Goal: Task Accomplishment & Management: Manage account settings

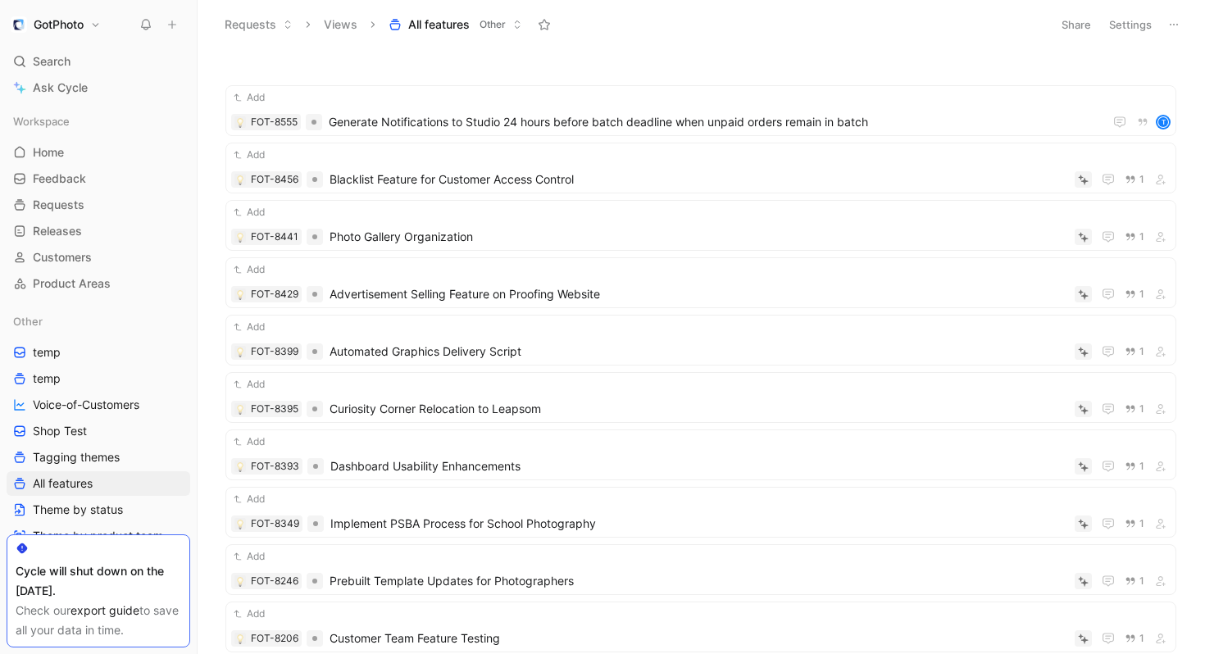
click at [116, 594] on div "Cycle will shut down on the [DATE]." at bounding box center [99, 581] width 166 height 39
click at [116, 609] on link "export guide" at bounding box center [105, 610] width 69 height 14
click at [62, 23] on h1 "GotPhoto" at bounding box center [59, 24] width 50 height 15
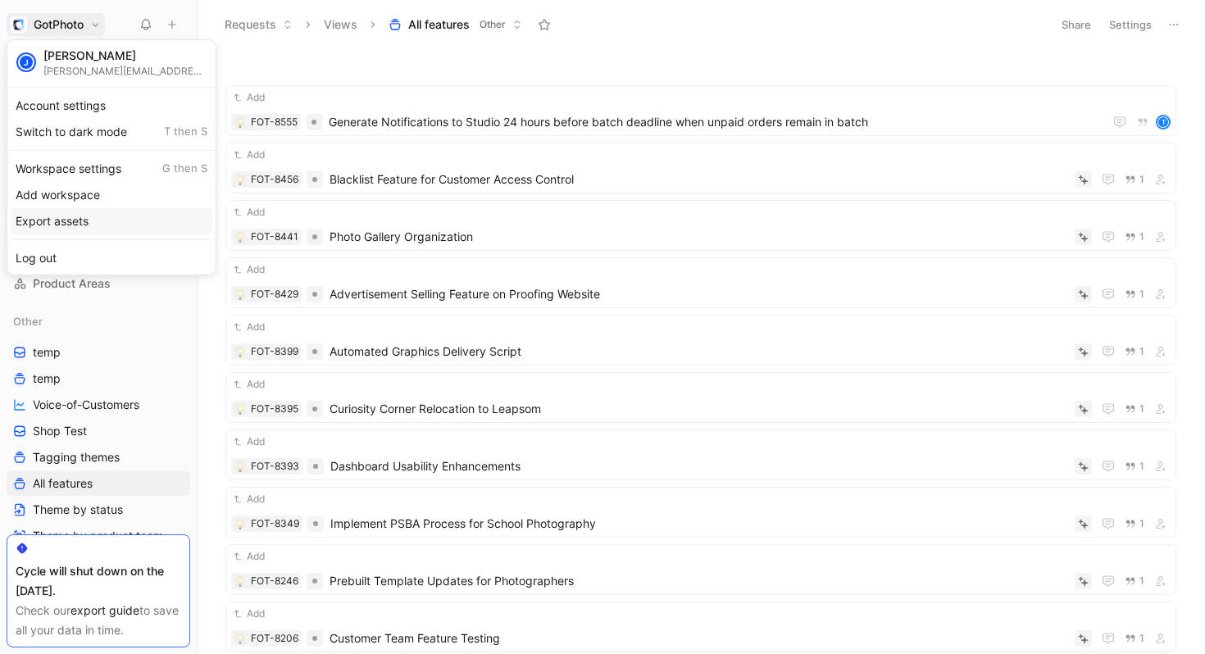
click at [87, 217] on div "Export assets" at bounding box center [112, 221] width 202 height 26
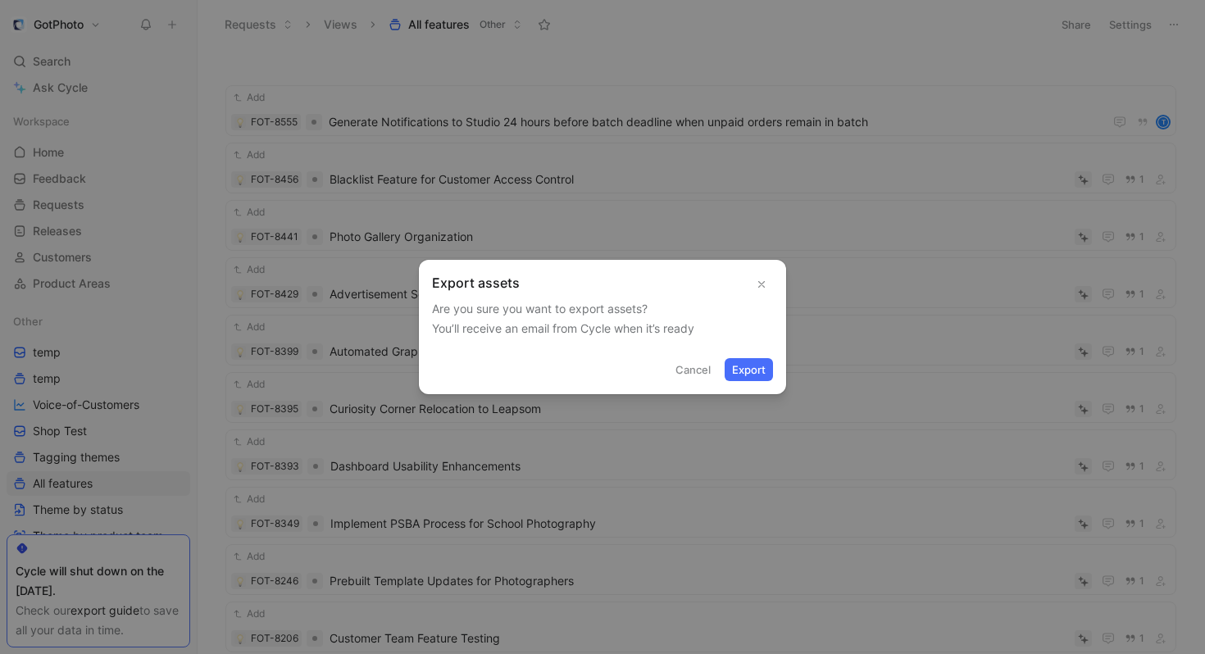
click at [752, 367] on button "Export" at bounding box center [749, 369] width 48 height 23
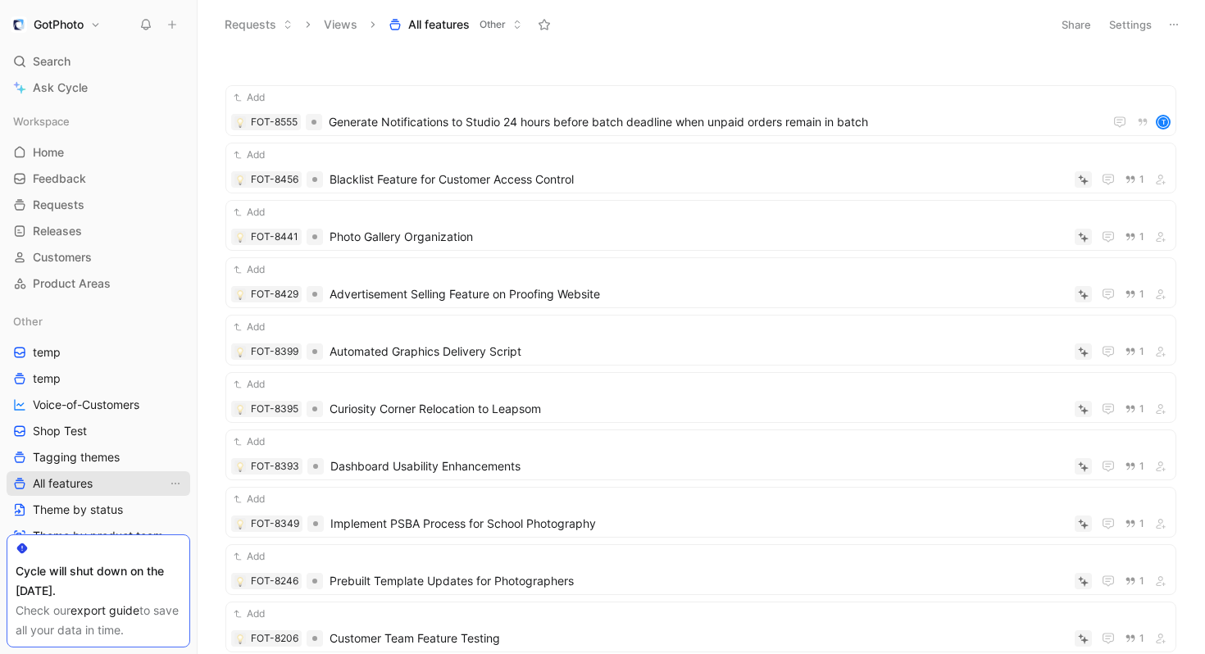
click at [93, 482] on span "All features" at bounding box center [63, 484] width 60 height 16
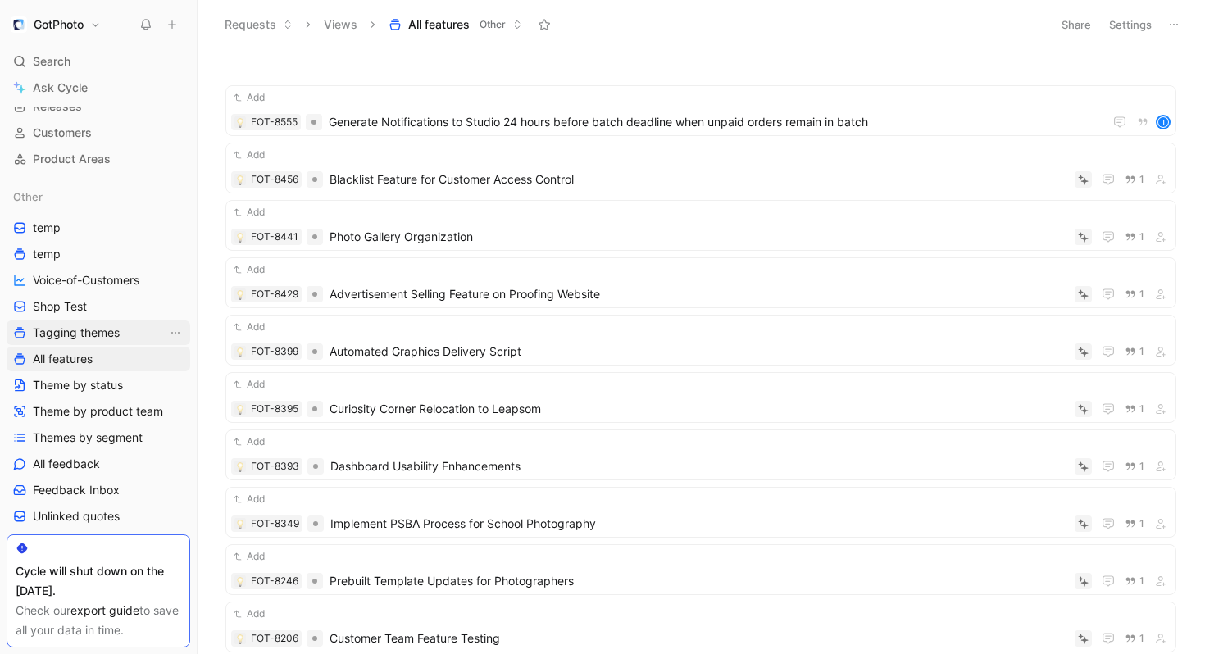
scroll to position [139, 0]
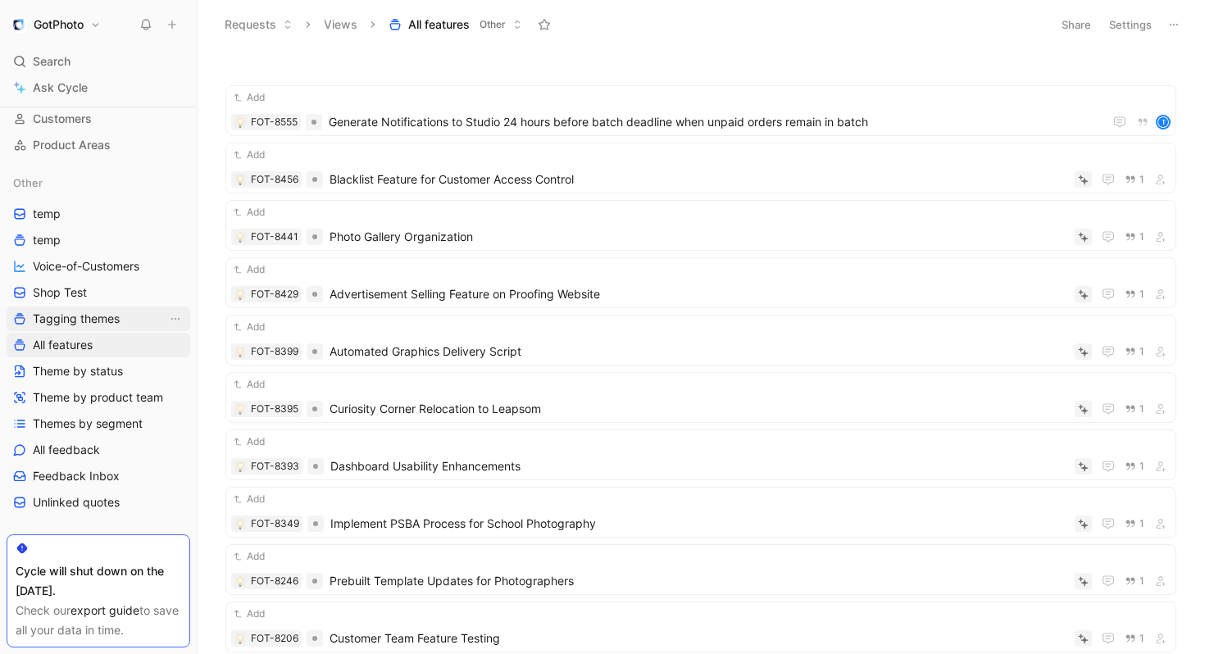
click at [114, 451] on link "All feedback" at bounding box center [99, 450] width 184 height 25
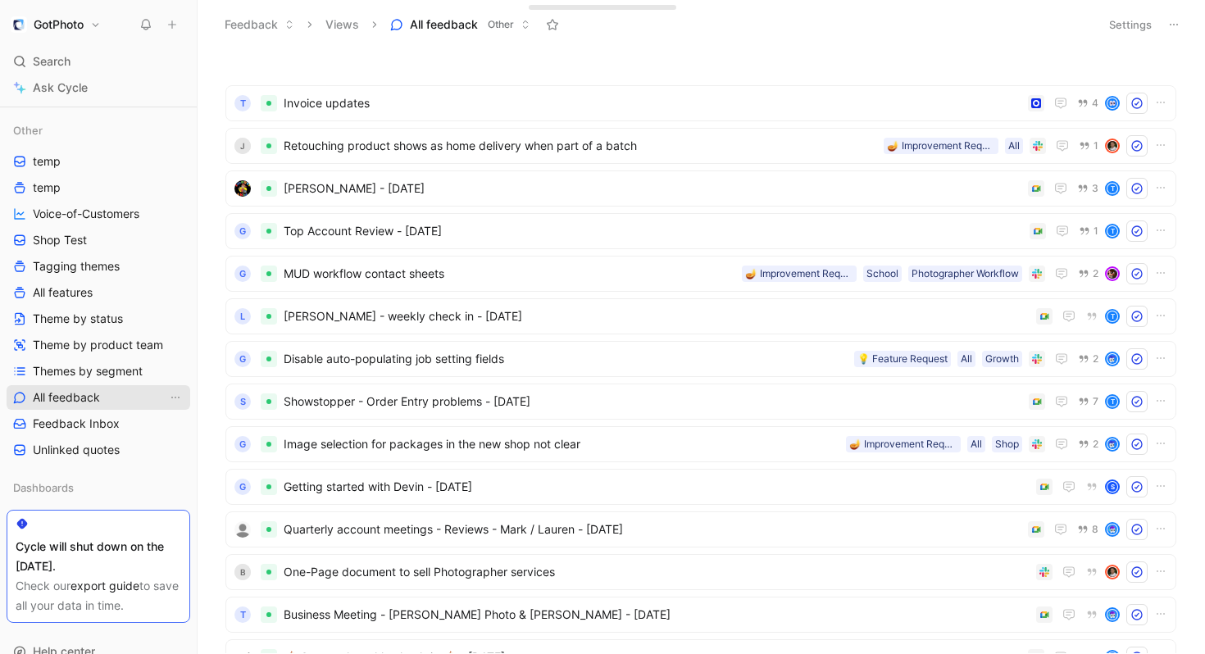
scroll to position [194, 0]
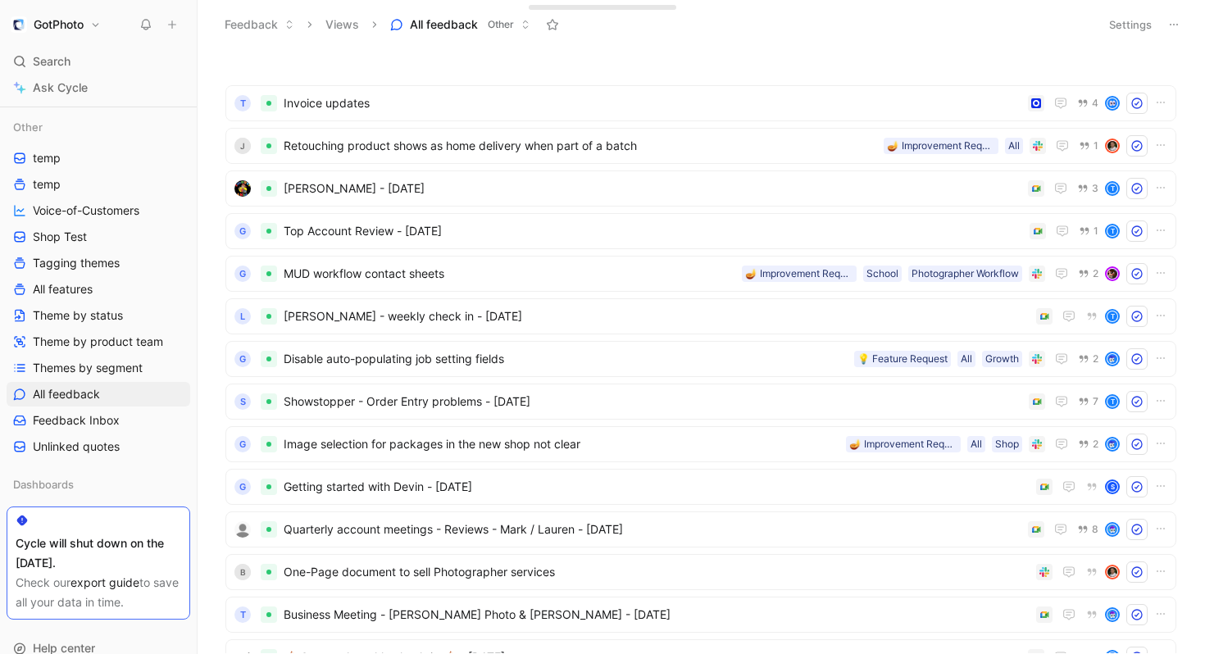
click at [1135, 20] on button "Settings" at bounding box center [1130, 24] width 57 height 23
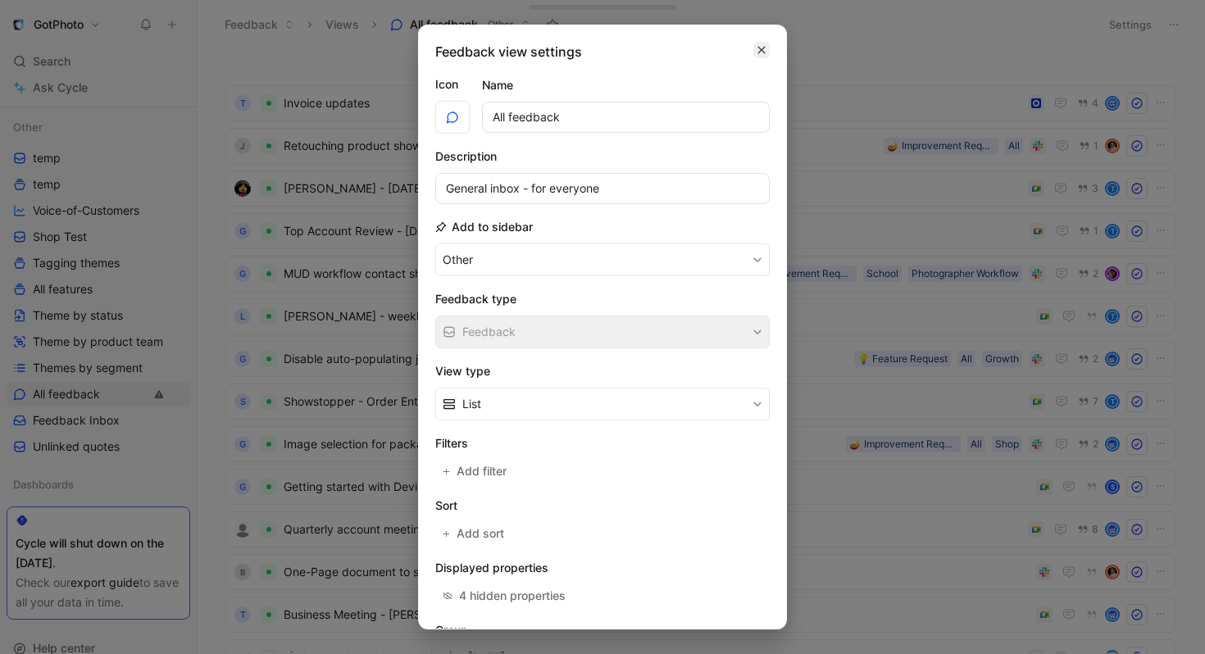
click at [761, 55] on icon "button" at bounding box center [762, 49] width 10 height 13
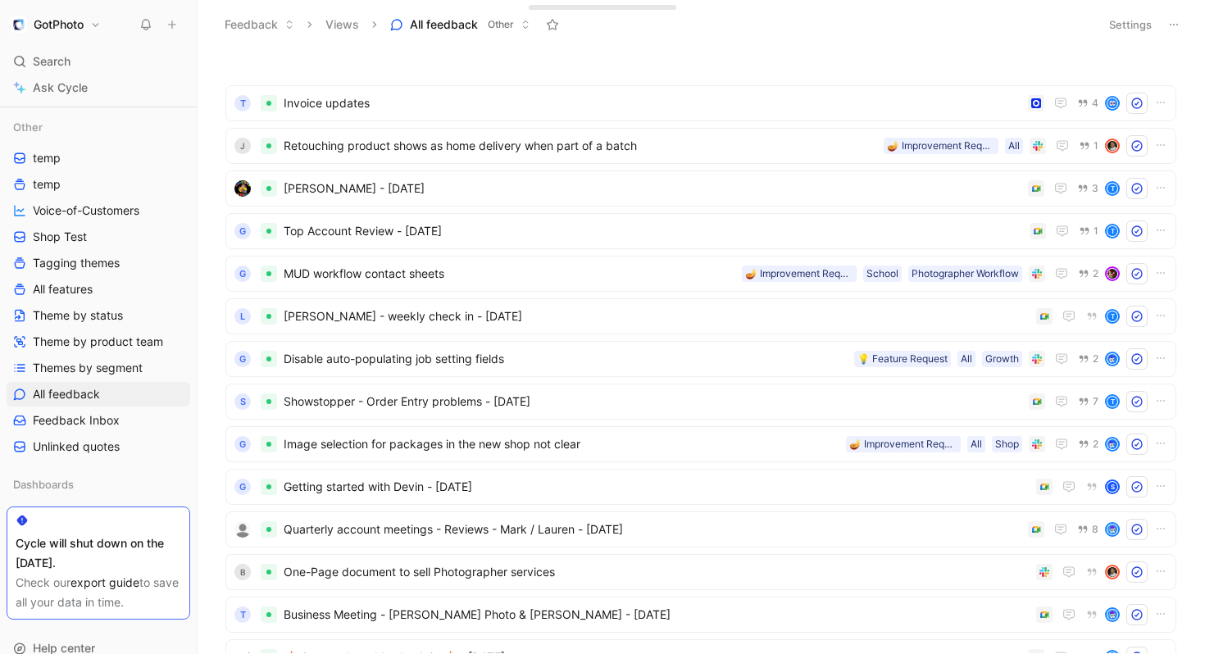
click at [1177, 32] on button at bounding box center [1174, 24] width 23 height 23
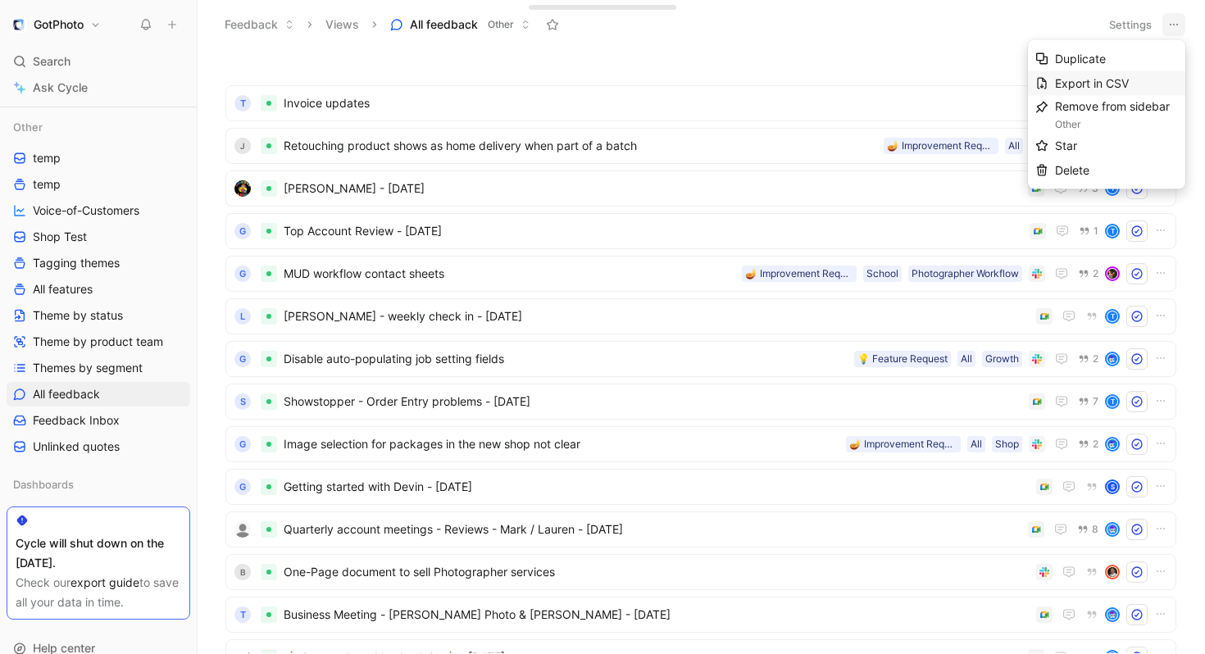
click at [1099, 89] on span "Export in CSV" at bounding box center [1092, 83] width 74 height 14
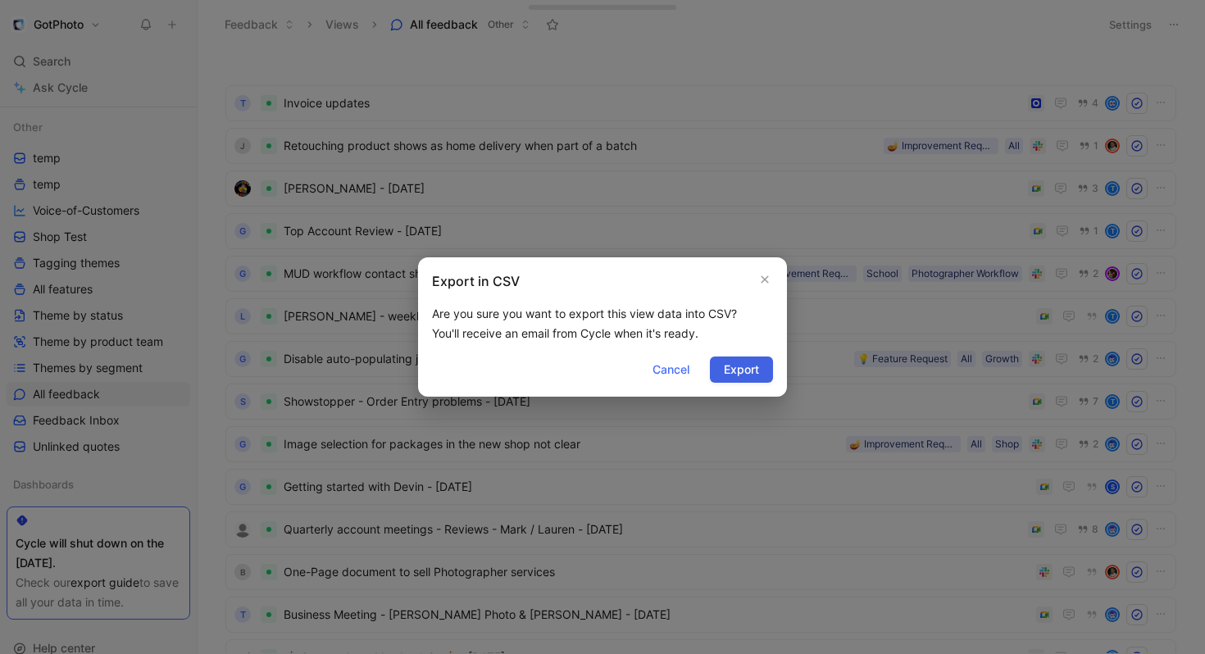
click at [736, 369] on span "Export" at bounding box center [741, 370] width 35 height 20
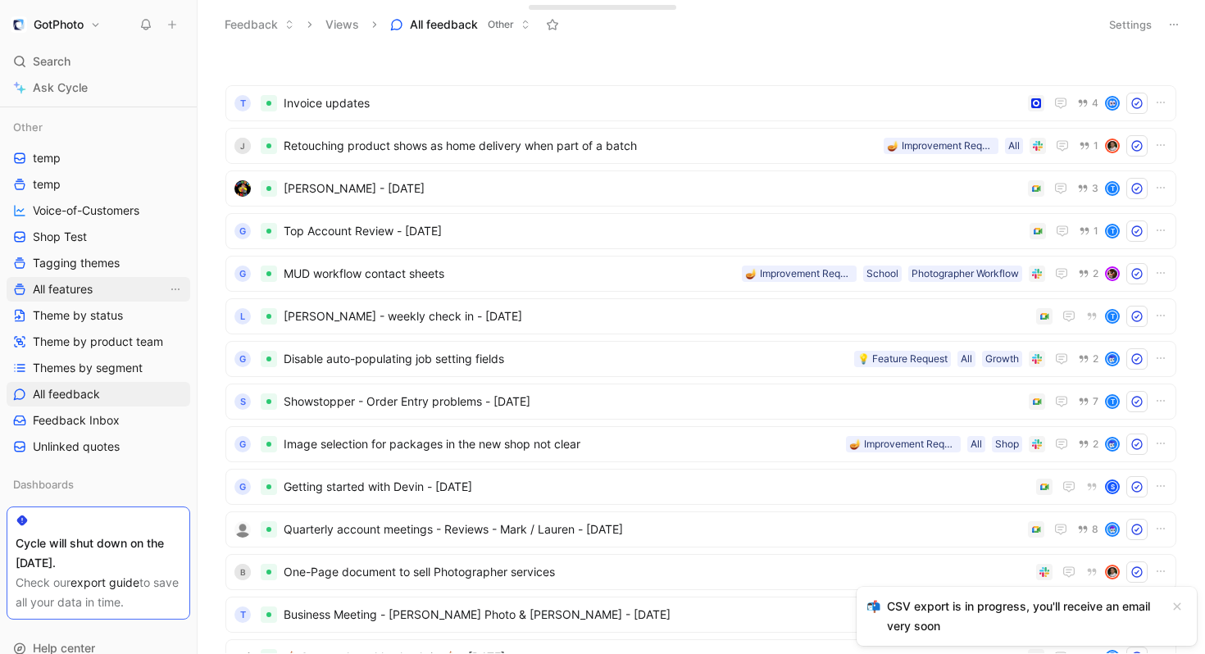
click at [120, 291] on link "All features" at bounding box center [99, 289] width 184 height 25
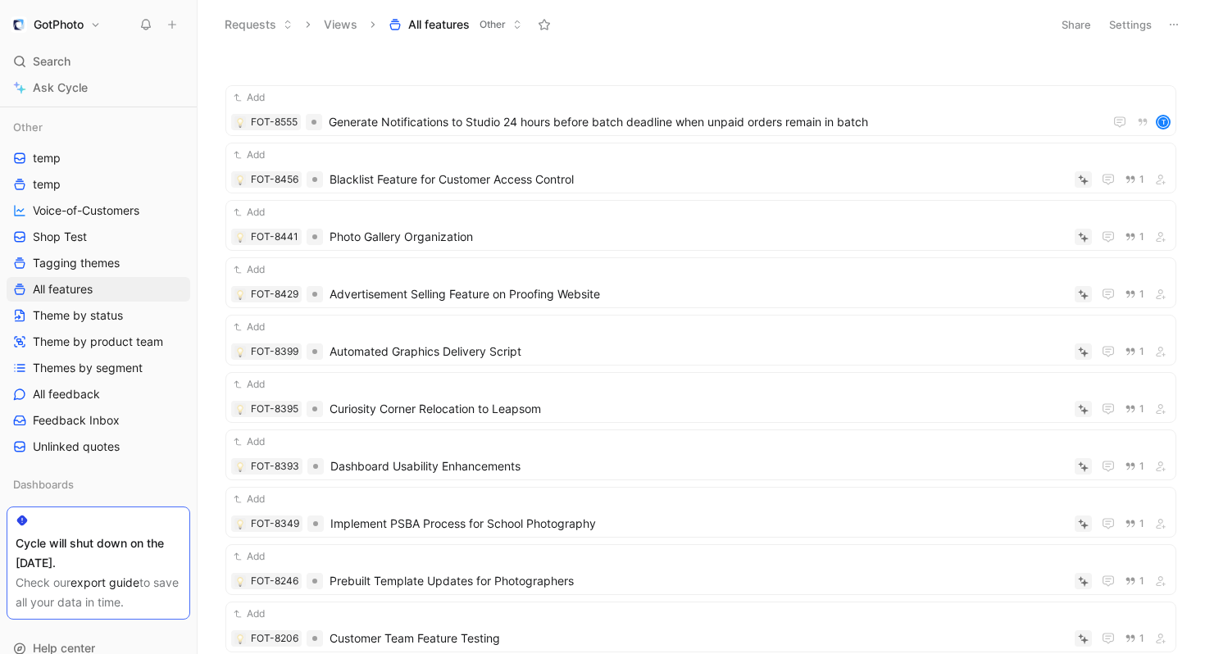
click at [1175, 13] on button at bounding box center [1174, 24] width 23 height 23
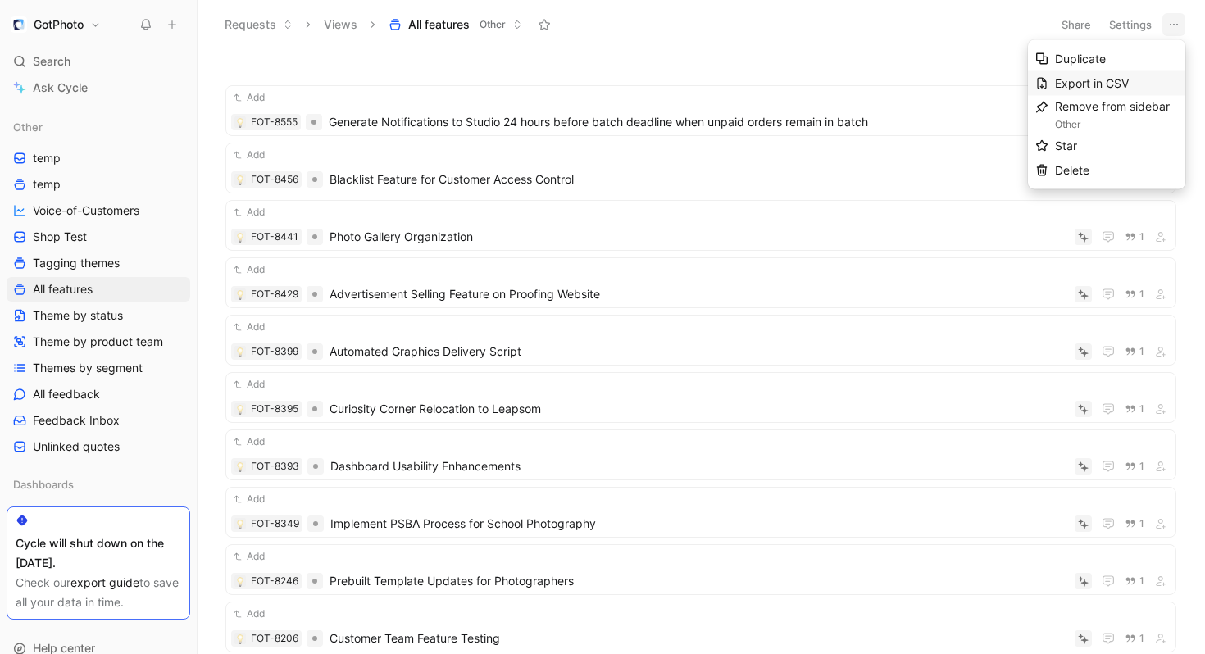
click at [1092, 78] on span "Export in CSV" at bounding box center [1092, 83] width 74 height 14
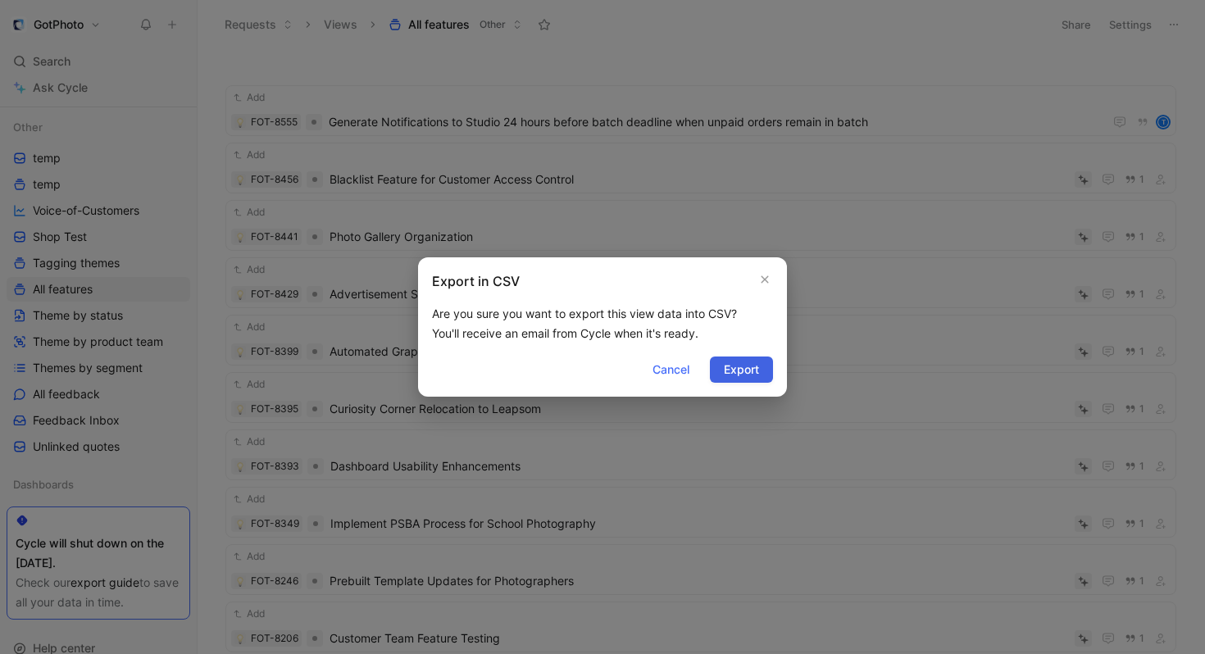
click at [737, 376] on span "Export" at bounding box center [741, 370] width 35 height 20
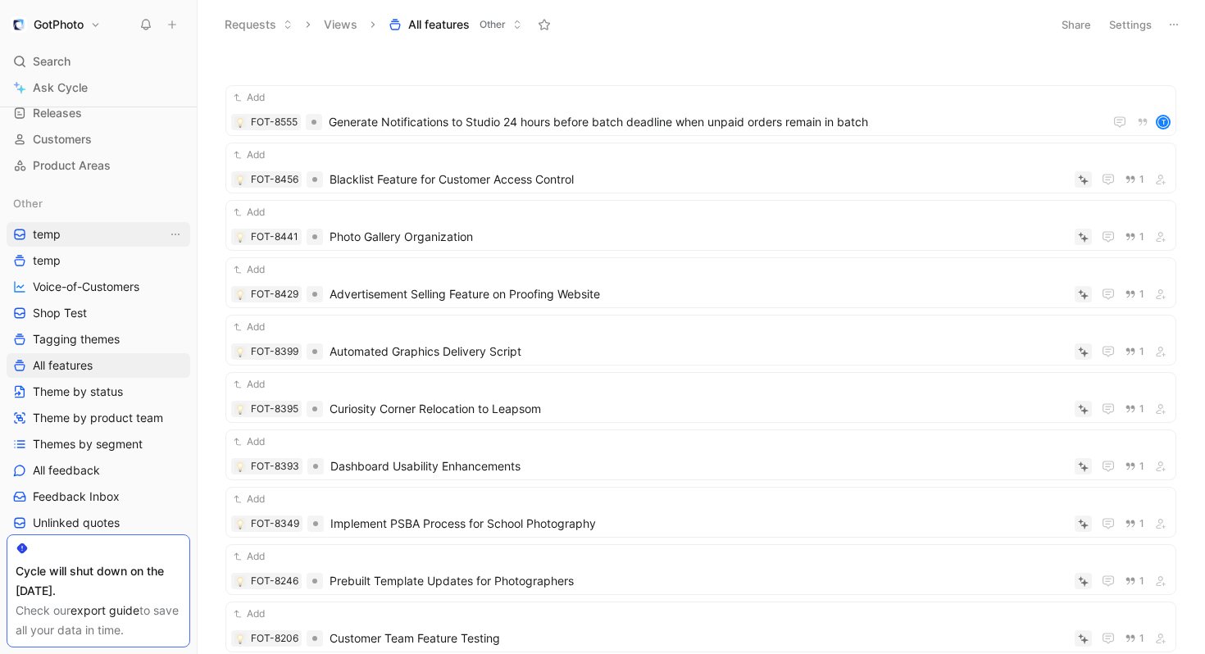
scroll to position [113, 0]
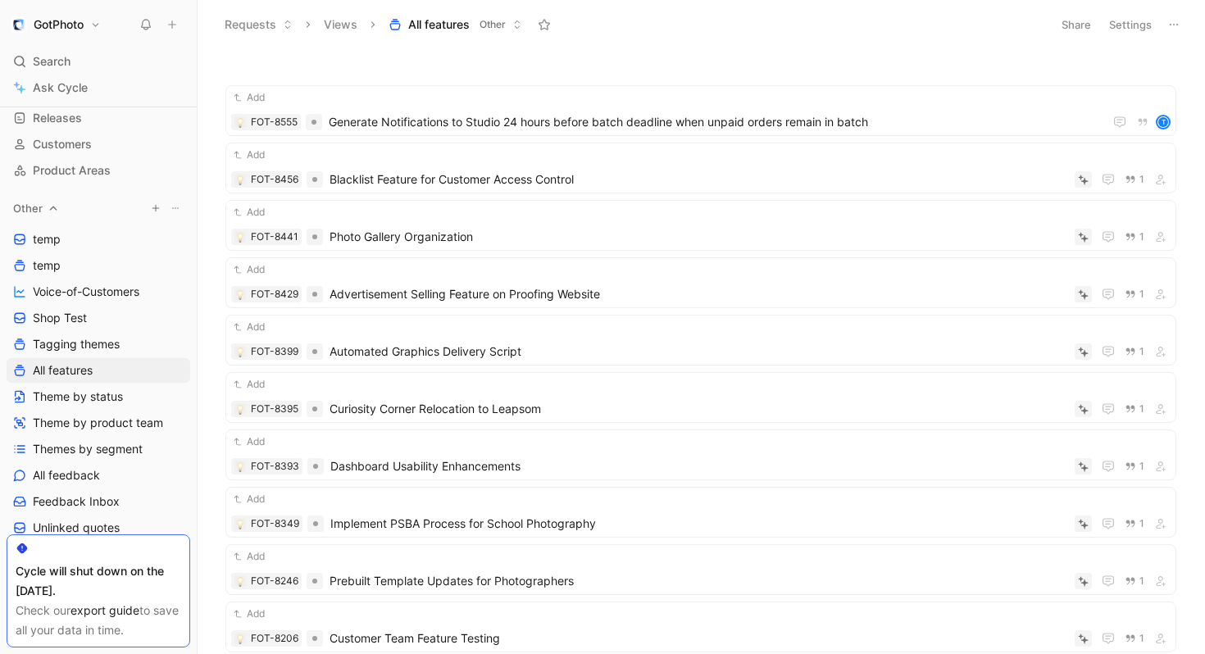
click at [157, 212] on icon "button" at bounding box center [156, 208] width 10 height 10
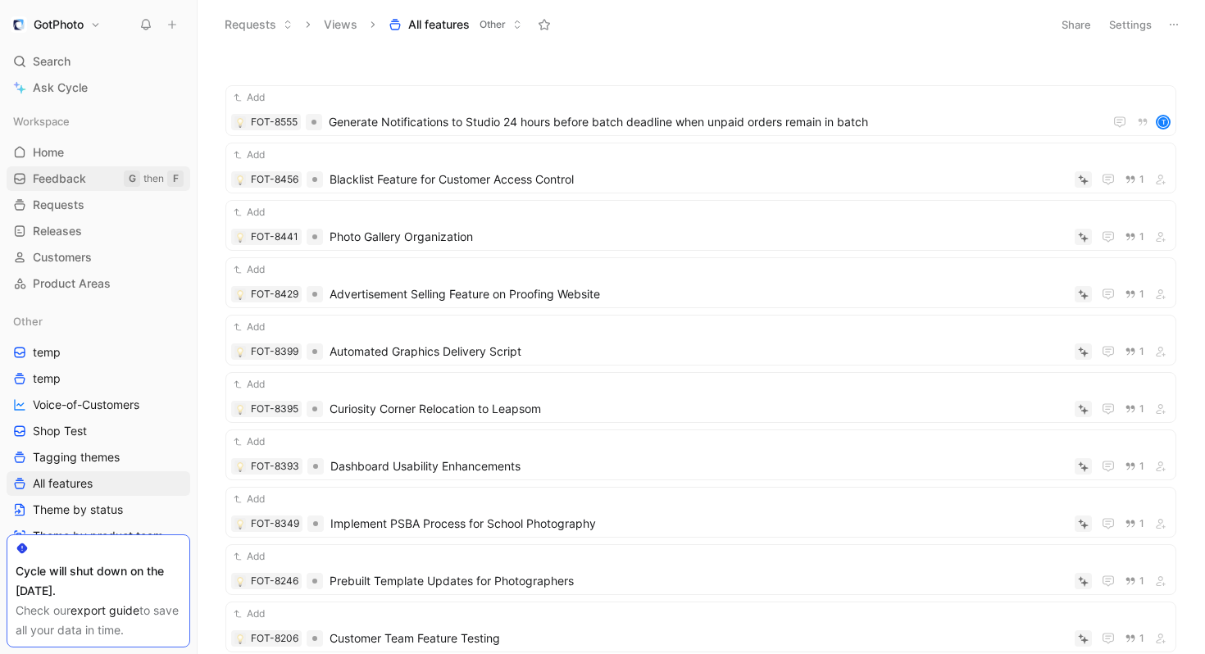
click at [56, 176] on span "Feedback" at bounding box center [59, 179] width 53 height 16
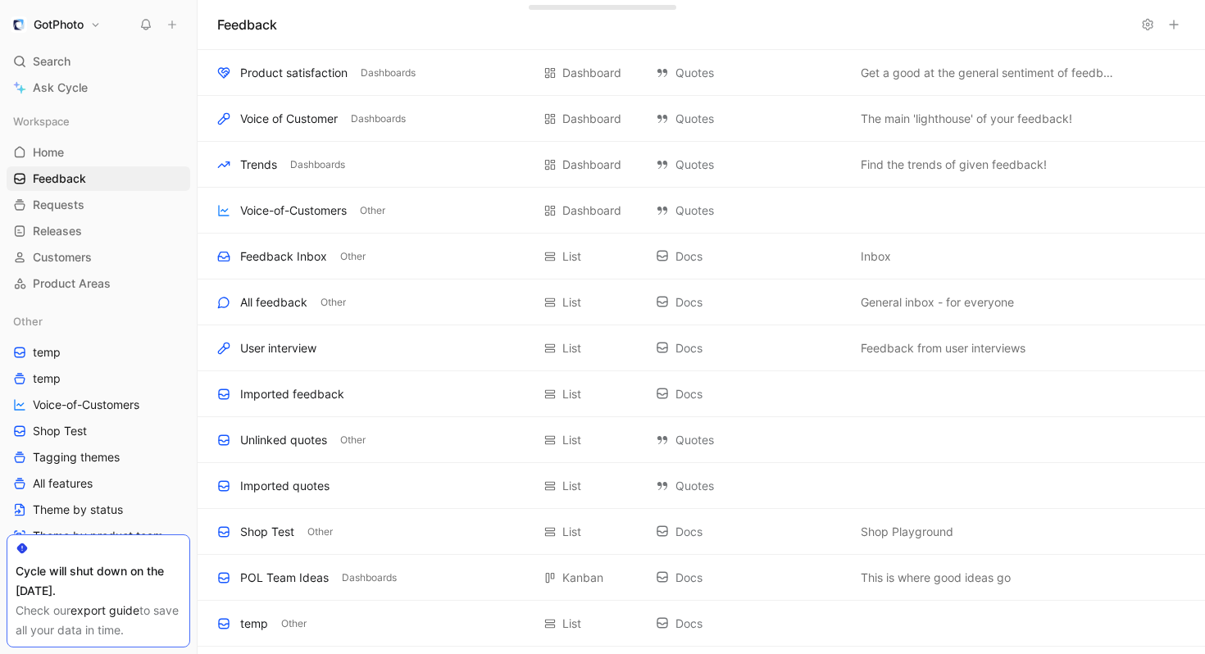
click at [1184, 25] on button at bounding box center [1174, 24] width 23 height 23
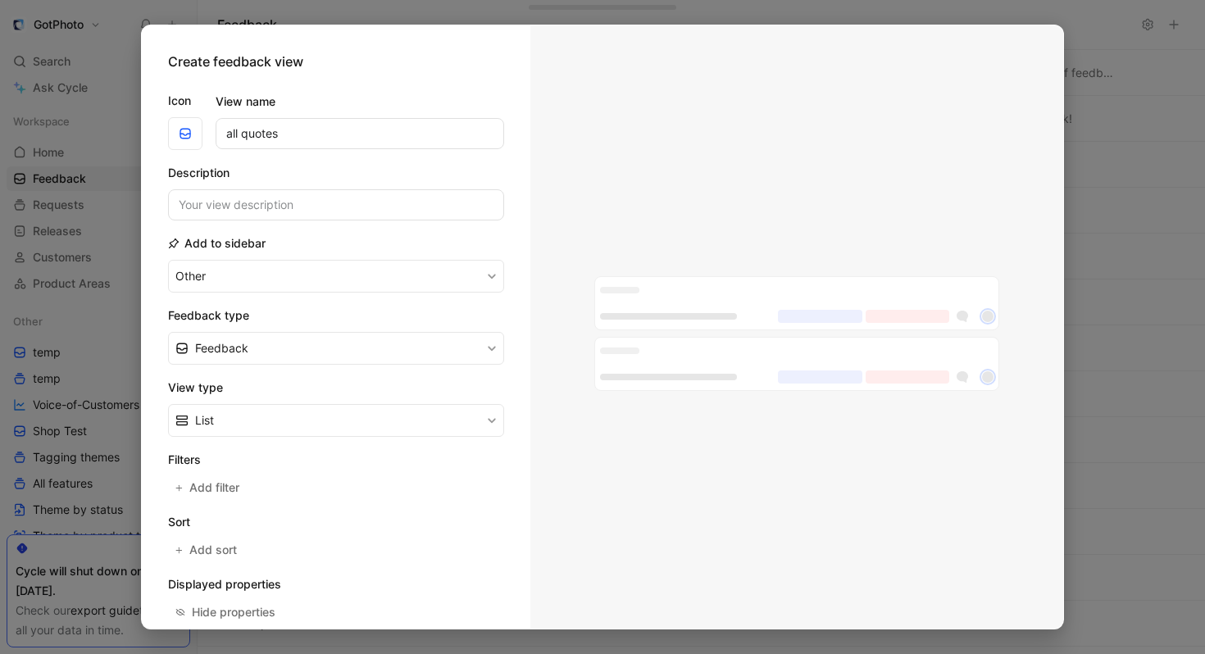
scroll to position [41, 0]
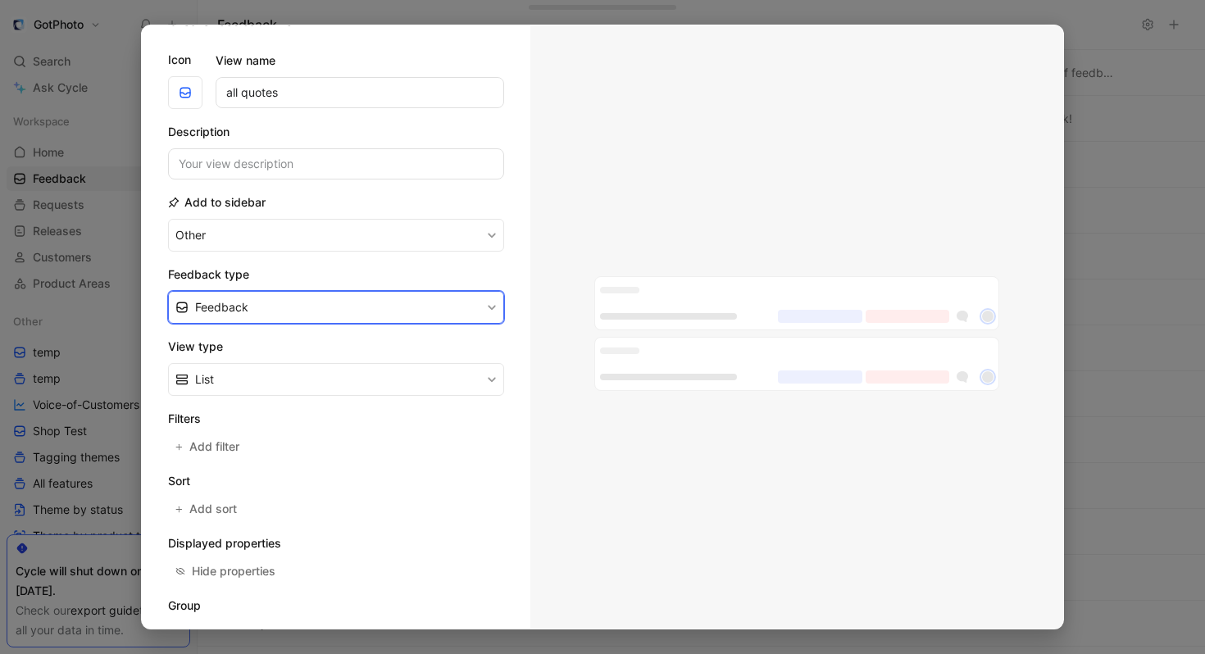
click at [275, 314] on button "Feedback" at bounding box center [336, 307] width 336 height 33
click at [257, 376] on div "Quote" at bounding box center [346, 371] width 302 height 20
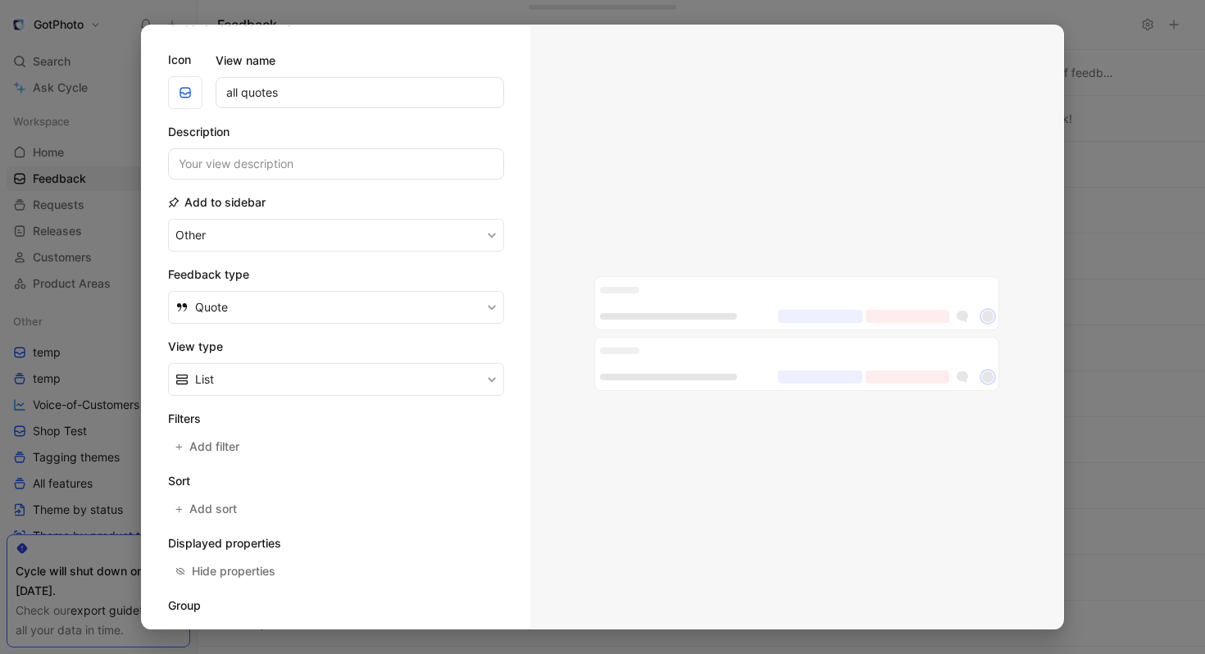
click at [306, 265] on h2 "Feedback type" at bounding box center [336, 275] width 336 height 20
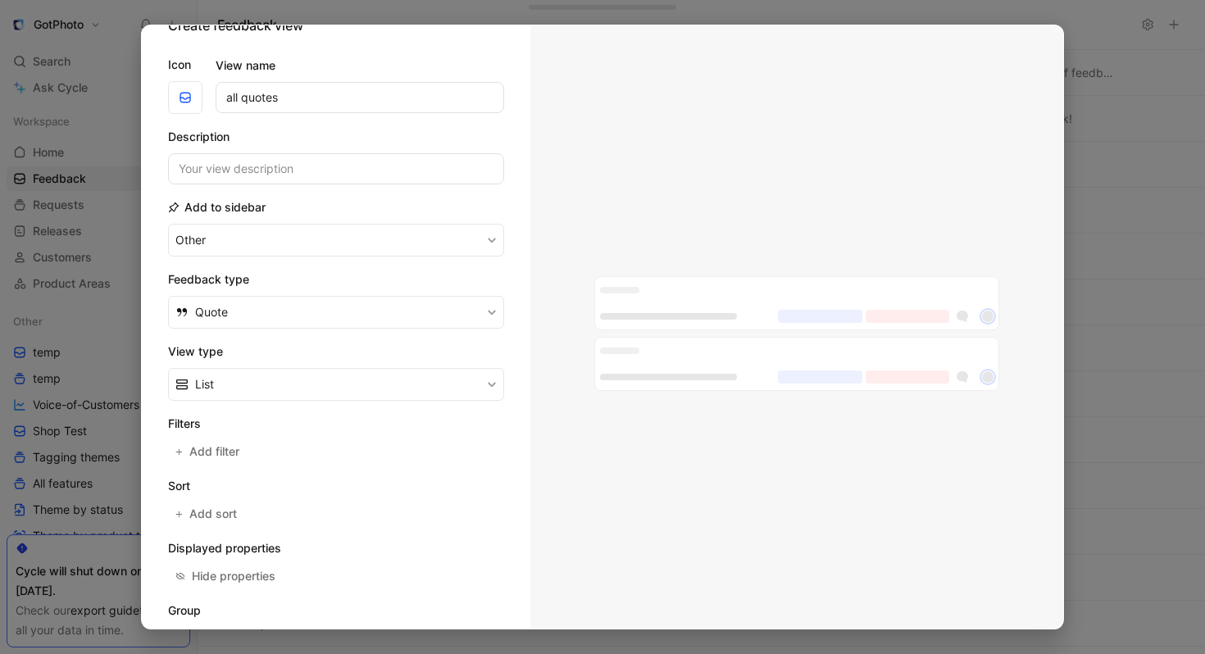
scroll to position [0, 0]
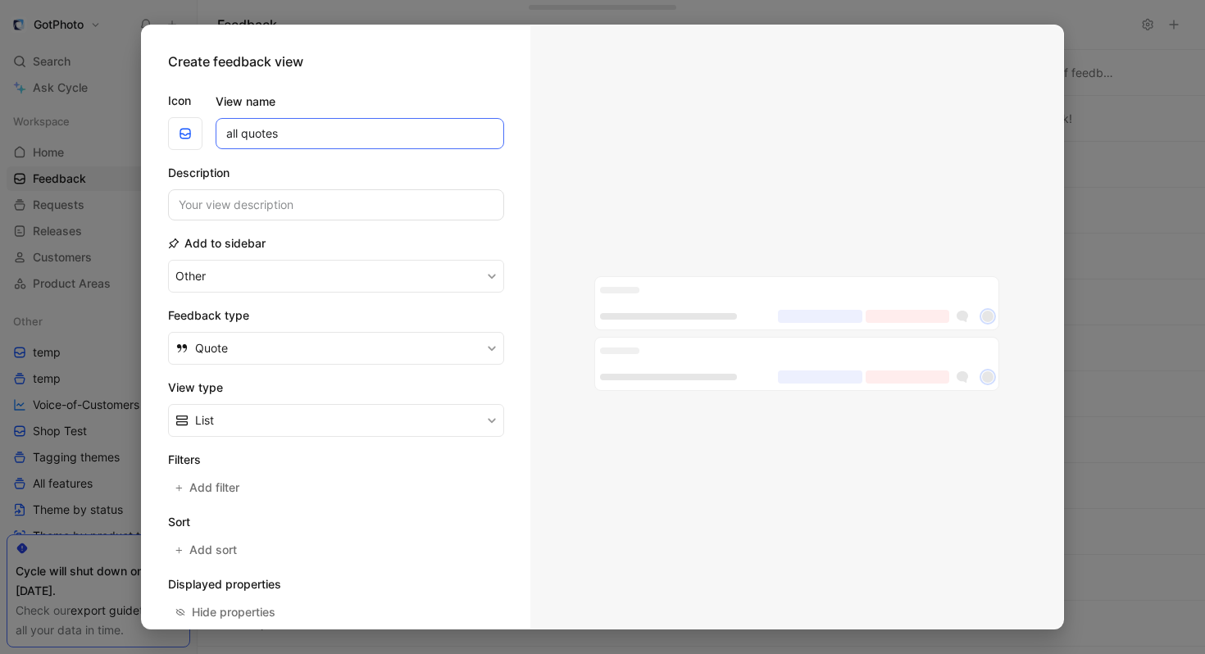
click at [298, 137] on input "all quotes" at bounding box center [360, 133] width 289 height 31
type input "All quotes"
click at [312, 168] on h2 "Description" at bounding box center [336, 173] width 336 height 20
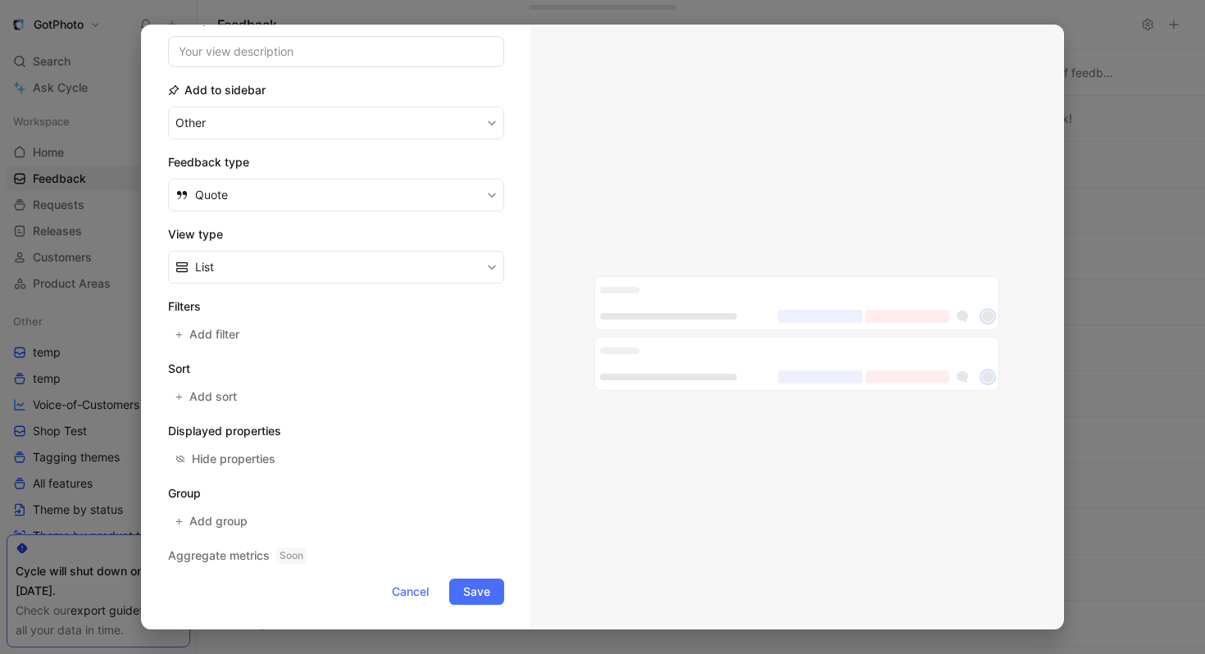
scroll to position [156, 0]
click at [476, 583] on span "Save" at bounding box center [476, 590] width 27 height 20
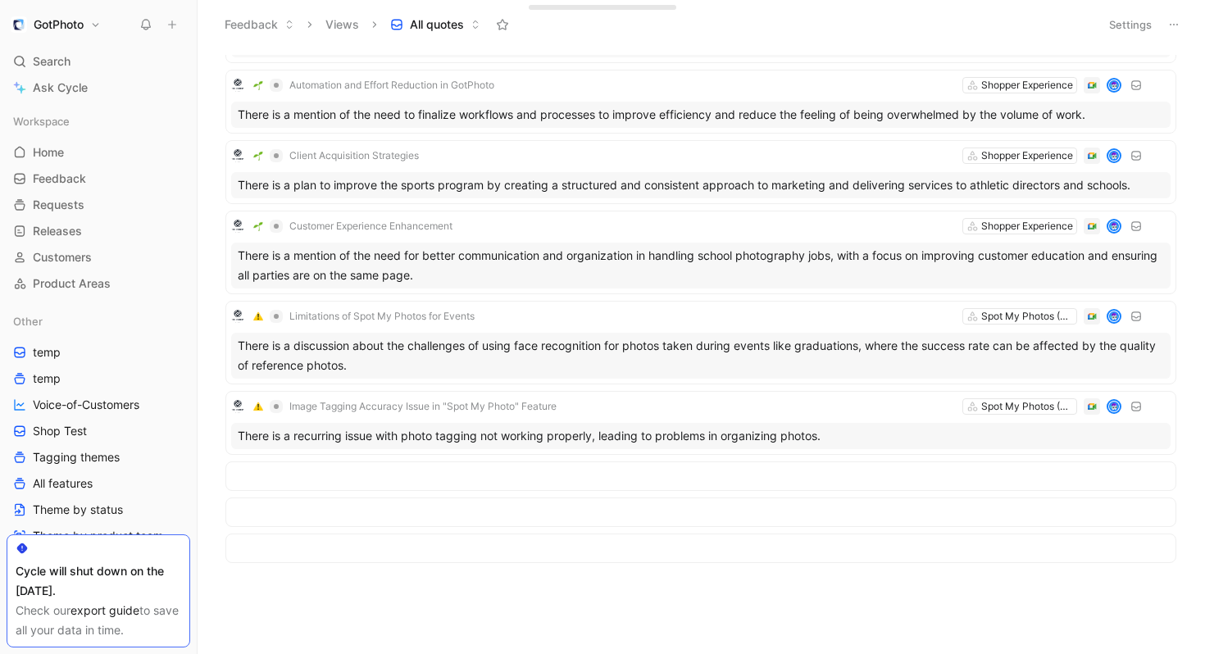
scroll to position [6073, 0]
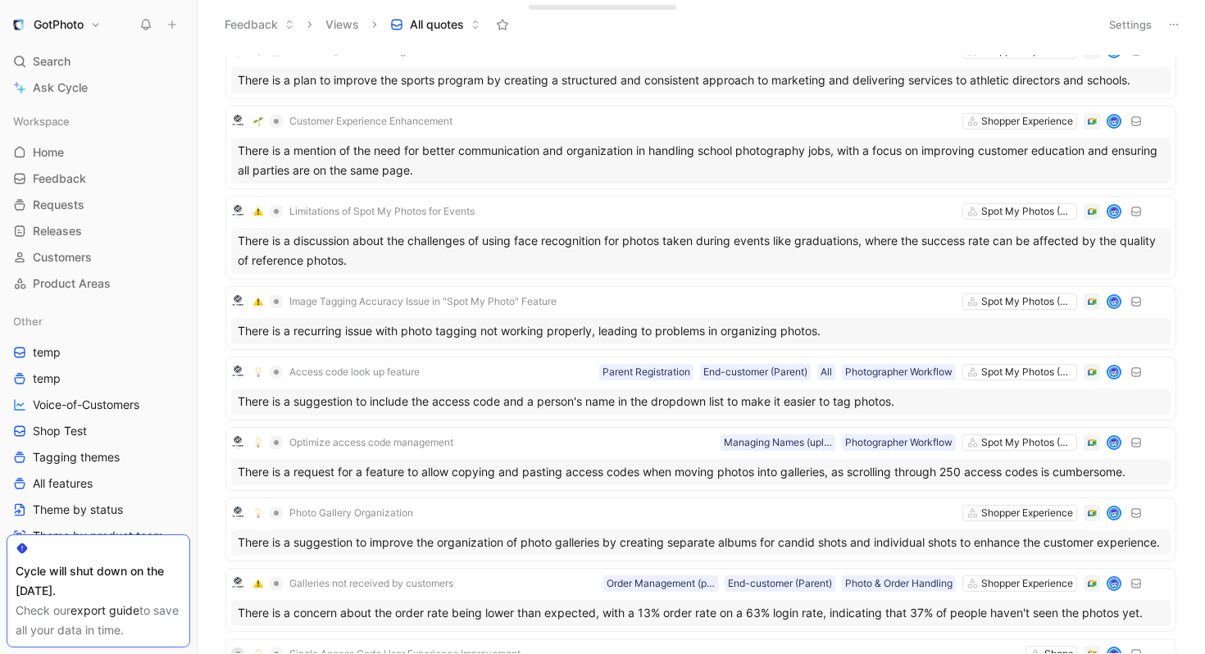
click at [1177, 30] on button at bounding box center [1174, 24] width 23 height 23
click at [1089, 81] on span "Export in CSV" at bounding box center [1092, 83] width 74 height 14
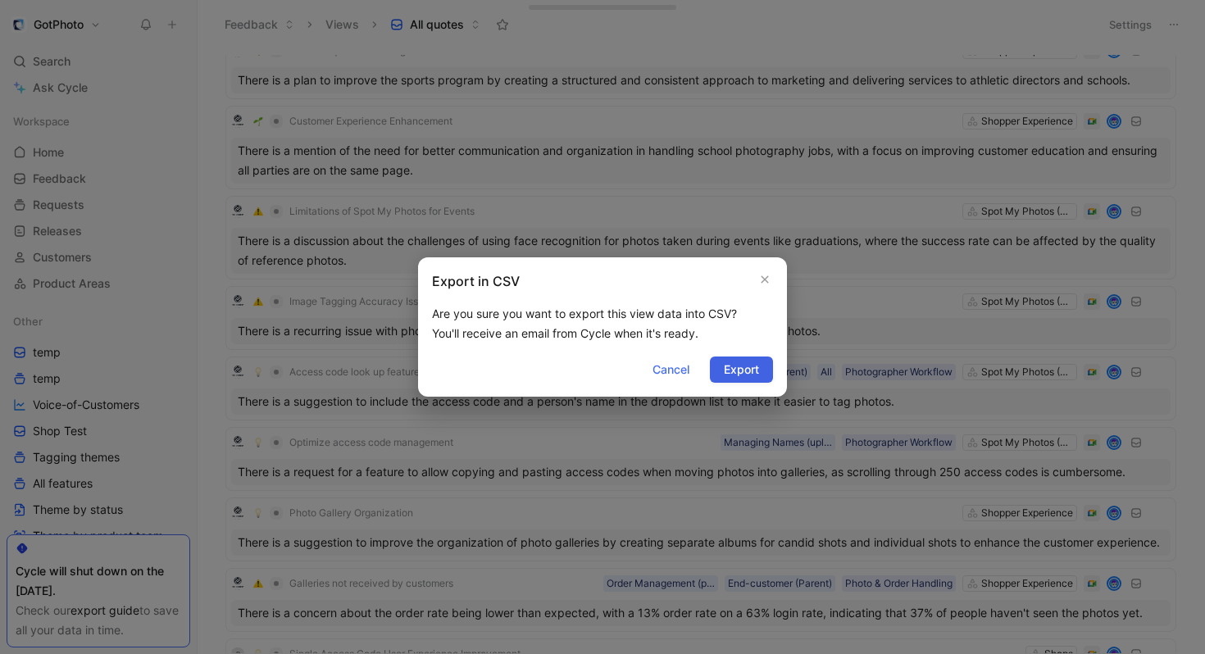
click at [740, 373] on span "Export" at bounding box center [741, 370] width 35 height 20
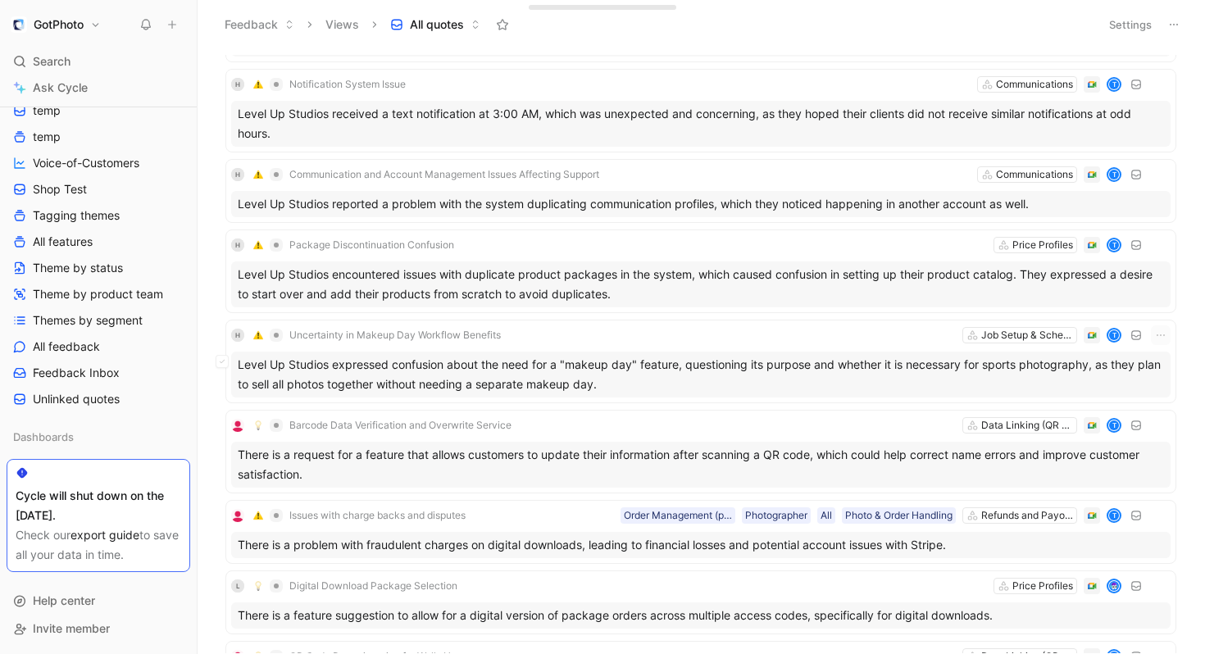
scroll to position [4049, 0]
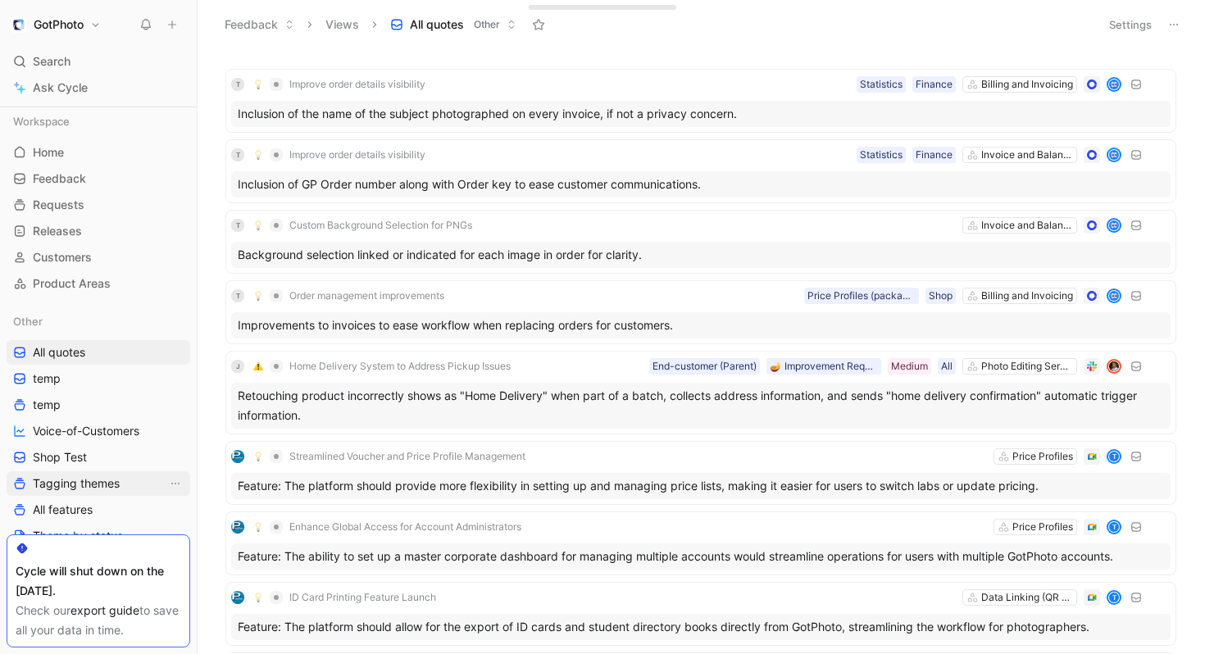
scroll to position [268, 0]
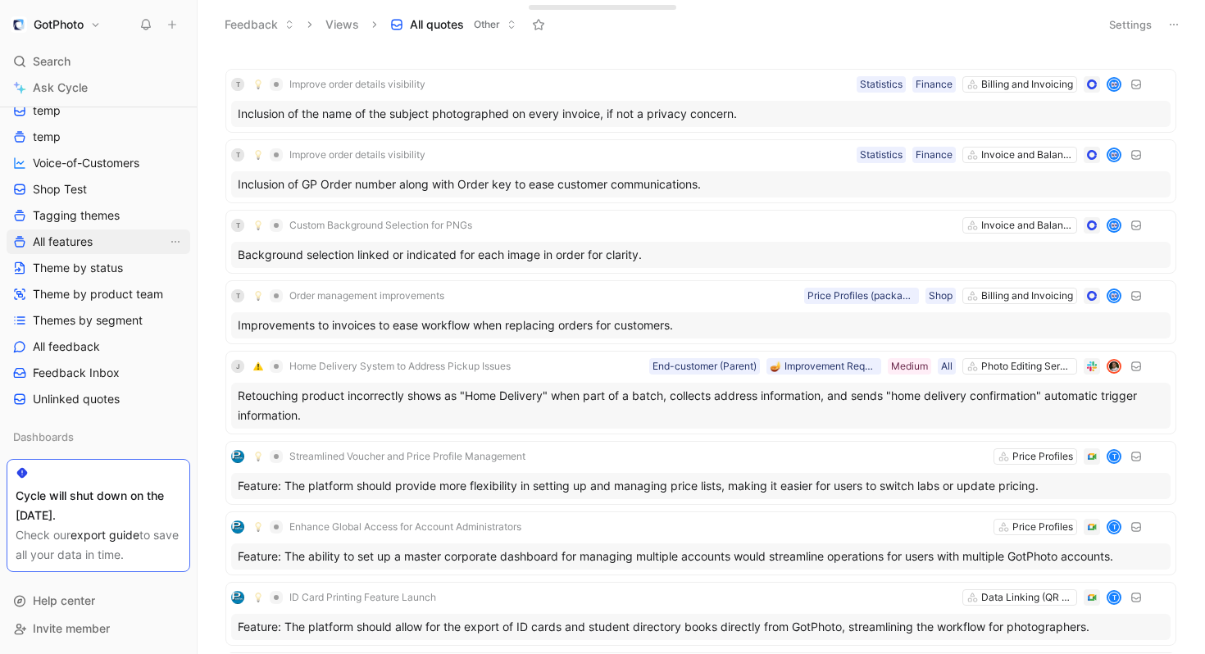
click at [120, 230] on link "All features" at bounding box center [99, 242] width 184 height 25
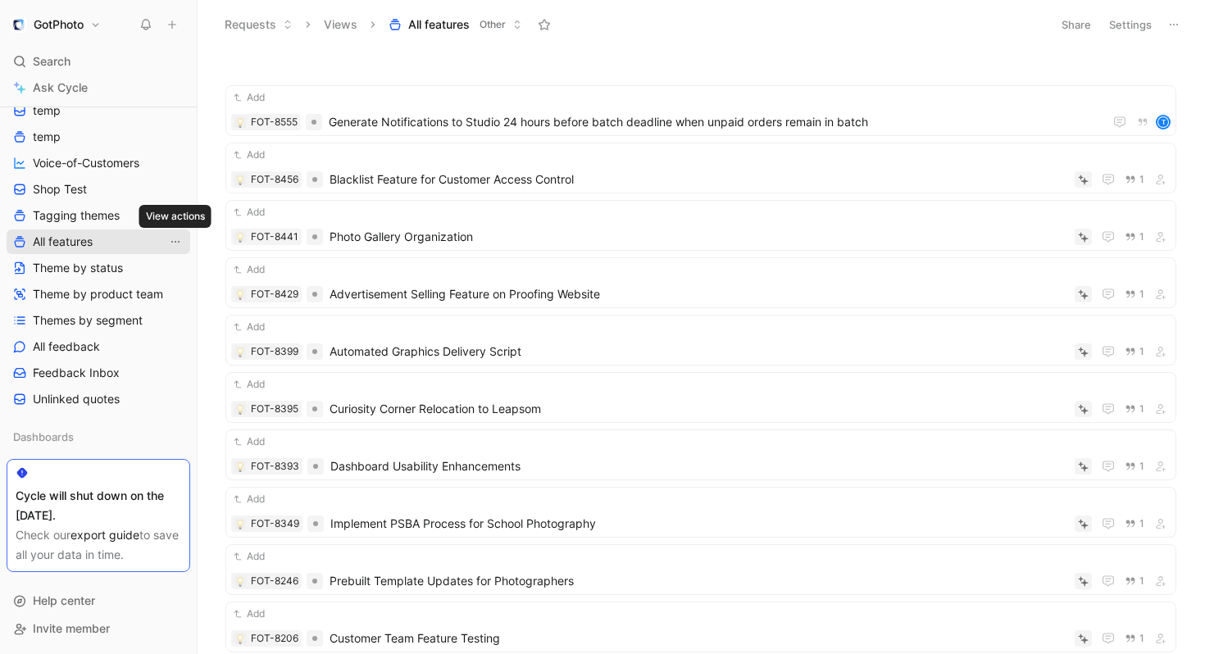
click at [175, 237] on icon "View actions" at bounding box center [175, 241] width 13 height 13
click at [1133, 39] on header "Requests Views All features Other Share Settings" at bounding box center [702, 24] width 1008 height 49
click at [1131, 30] on button "Settings" at bounding box center [1130, 24] width 57 height 23
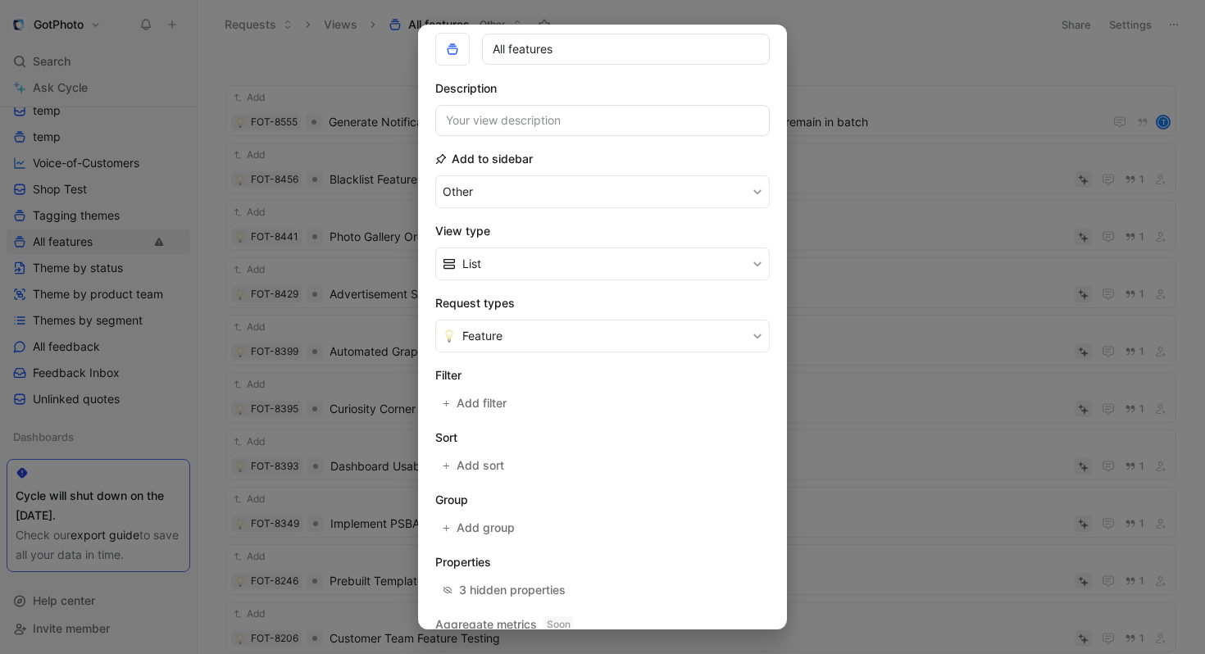
scroll to position [126, 0]
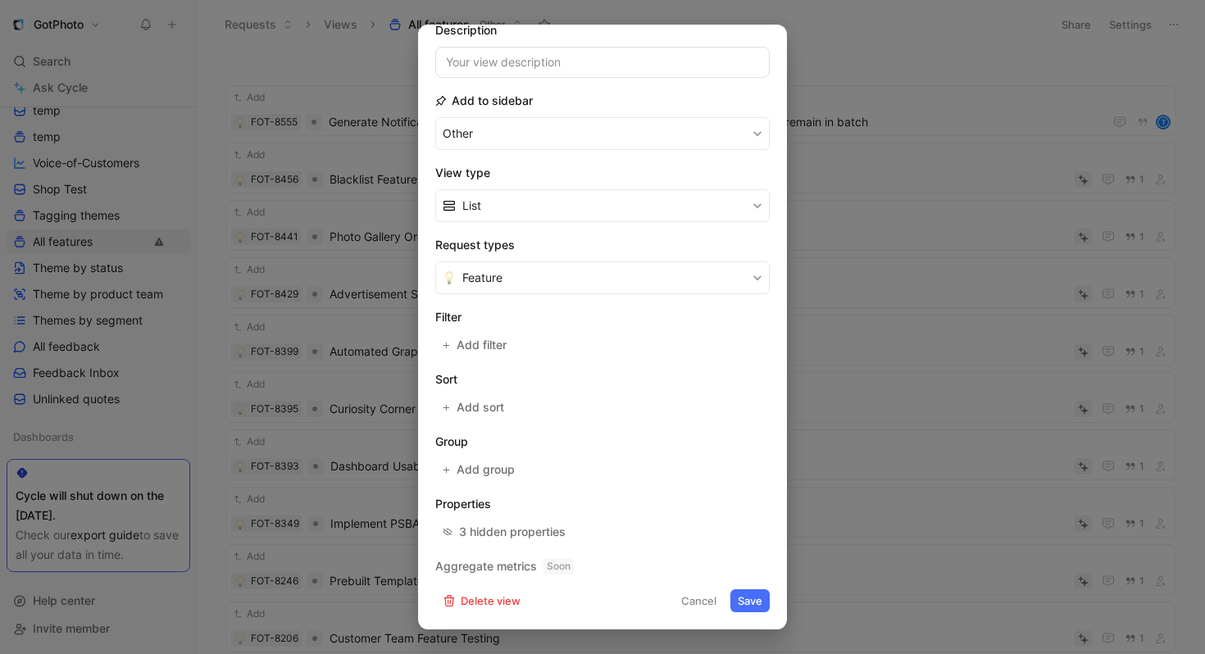
click at [510, 520] on section "Properties 3 hidden properties" at bounding box center [602, 518] width 335 height 49
click at [510, 539] on div "3 hidden properties" at bounding box center [512, 532] width 107 height 20
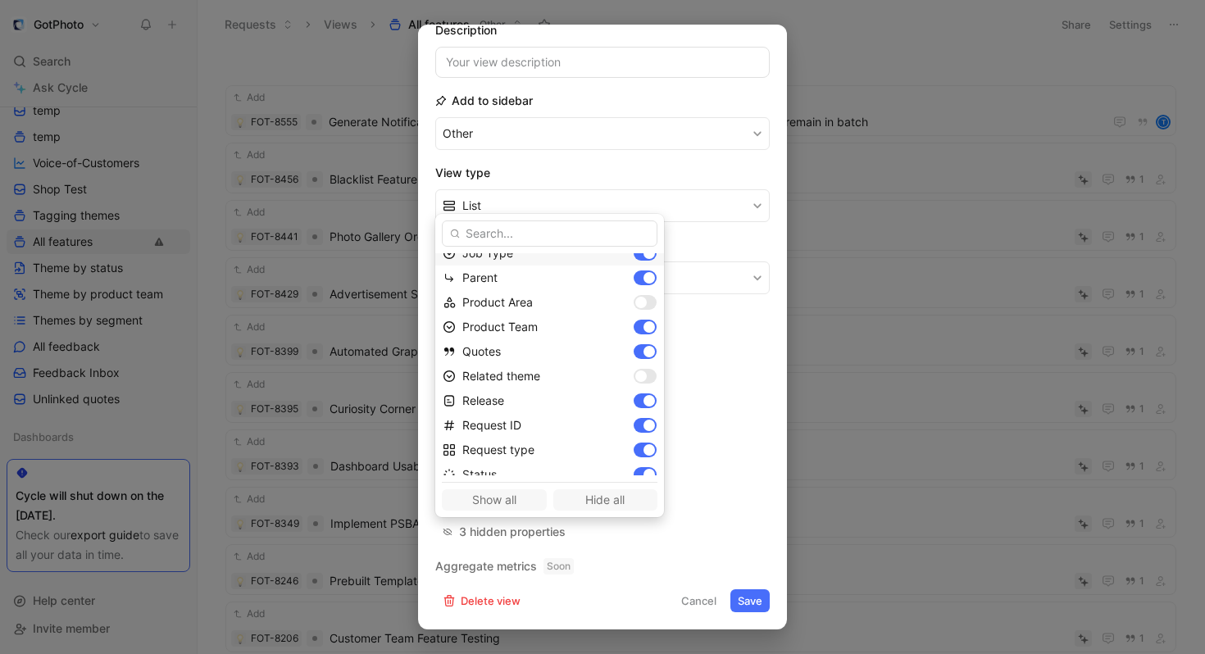
scroll to position [158, 0]
click at [634, 297] on div at bounding box center [645, 304] width 23 height 15
click at [635, 377] on div at bounding box center [640, 377] width 11 height 11
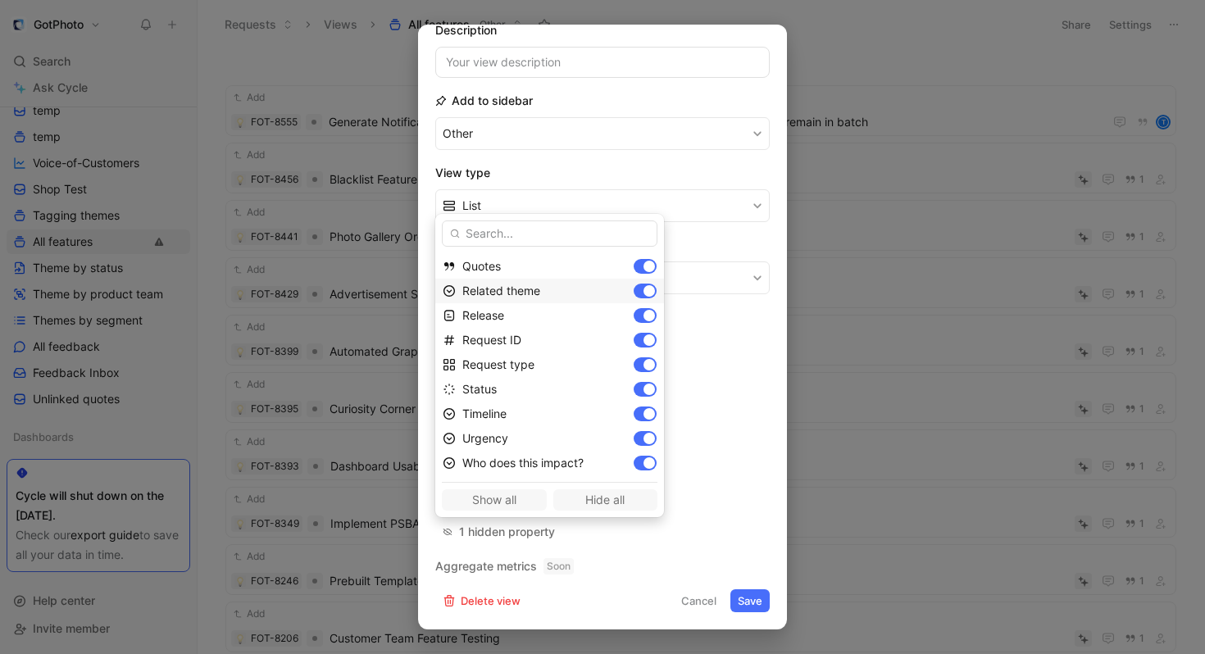
scroll to position [0, 0]
click at [634, 344] on div at bounding box center [645, 339] width 23 height 15
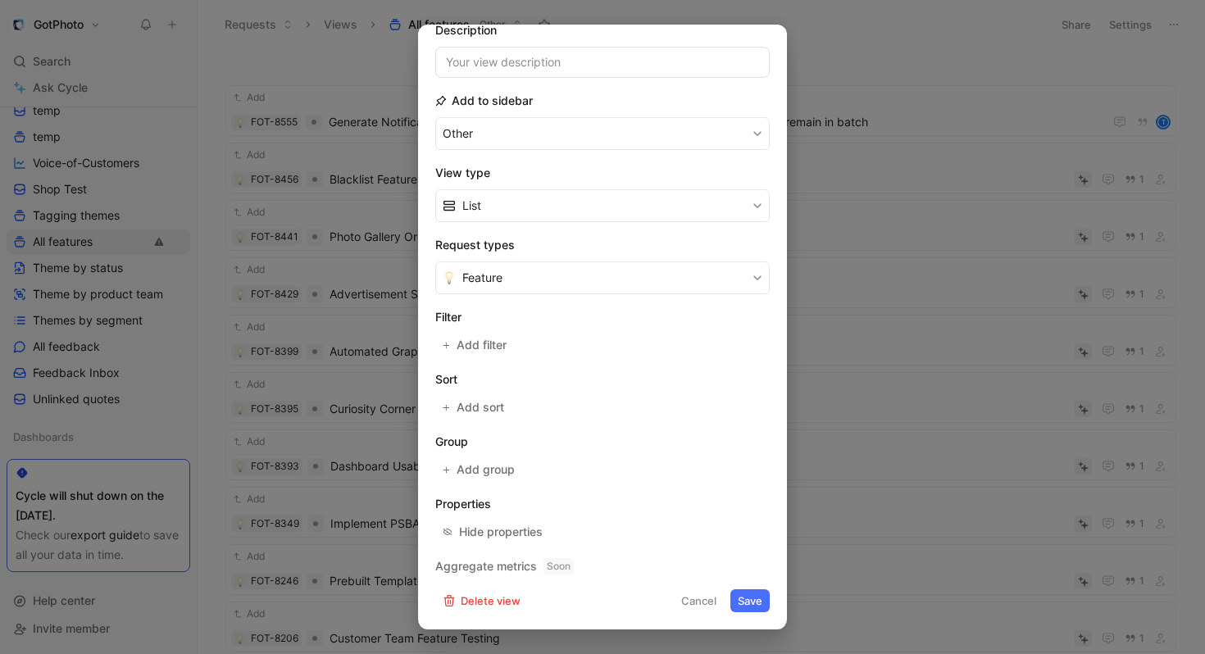
click at [753, 594] on button "Save" at bounding box center [750, 601] width 39 height 23
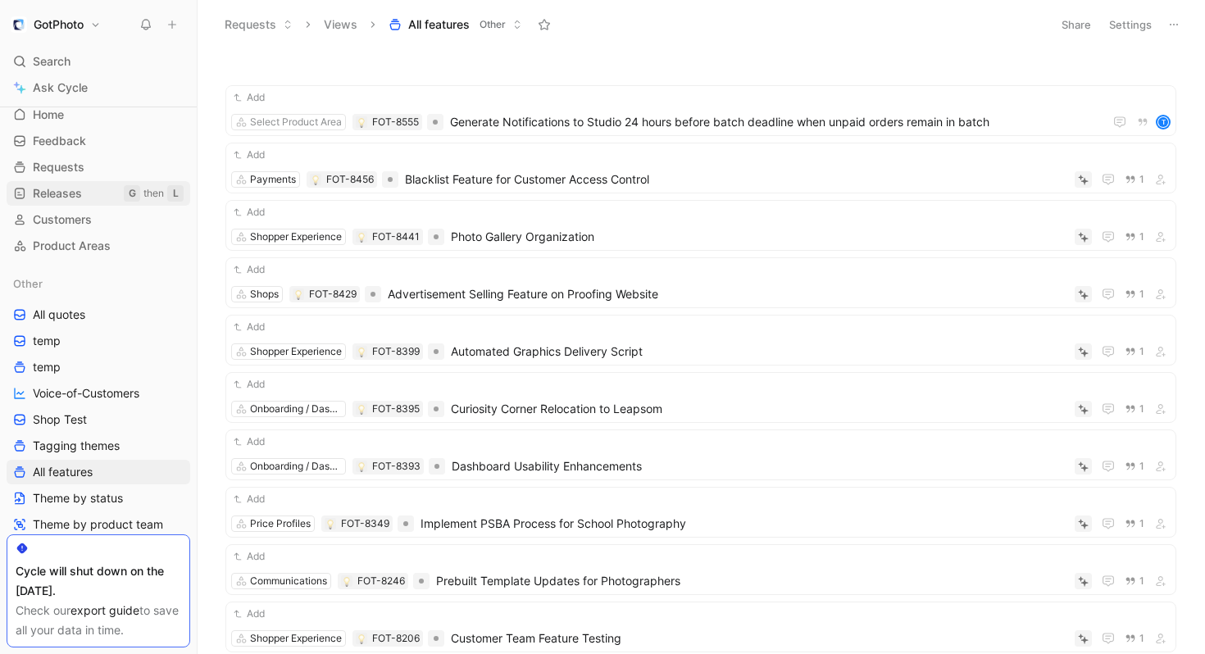
scroll to position [6, 0]
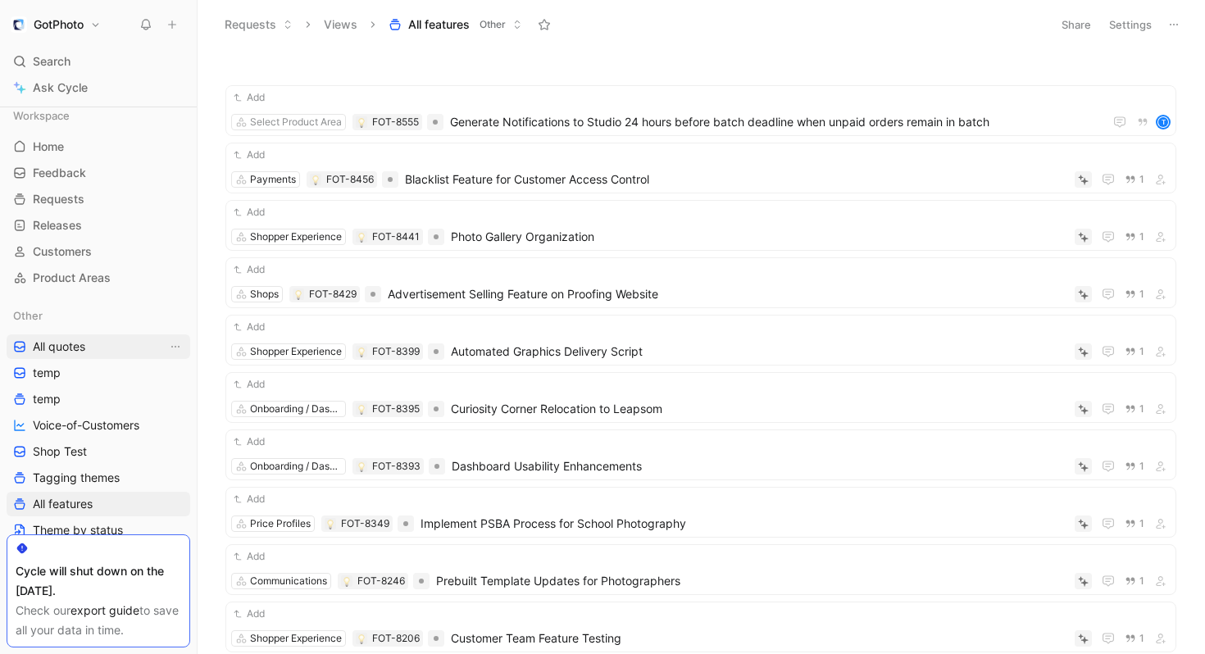
click at [89, 350] on link "All quotes" at bounding box center [99, 347] width 184 height 25
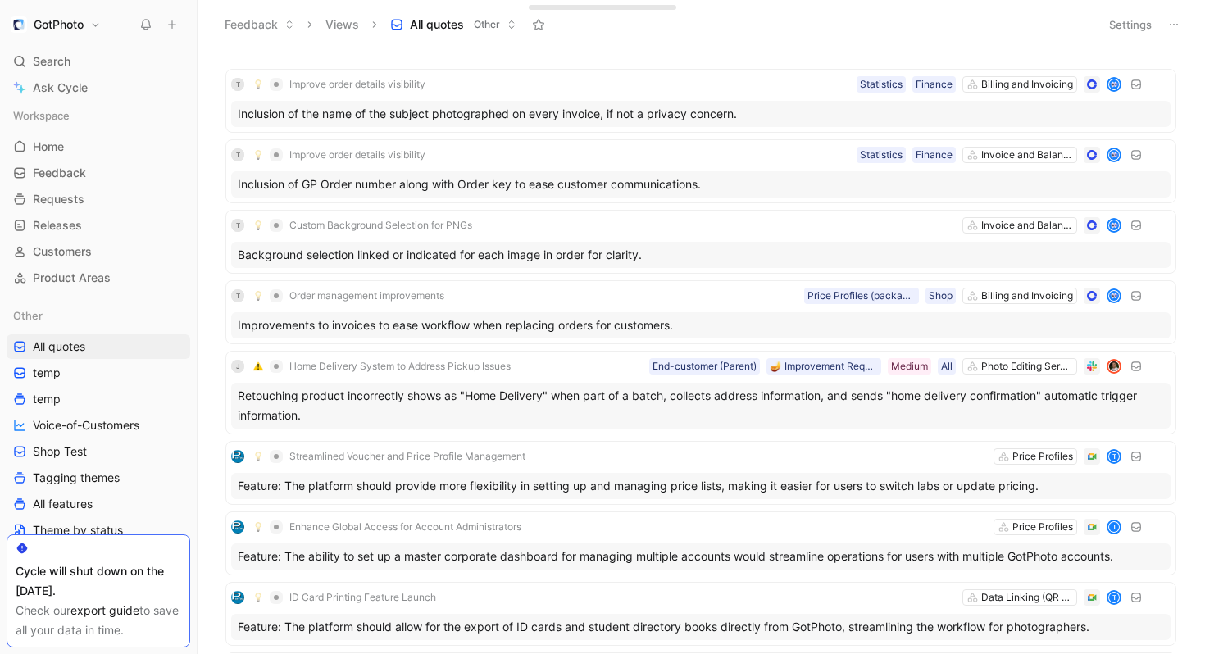
click at [1140, 18] on button "Settings" at bounding box center [1130, 24] width 57 height 23
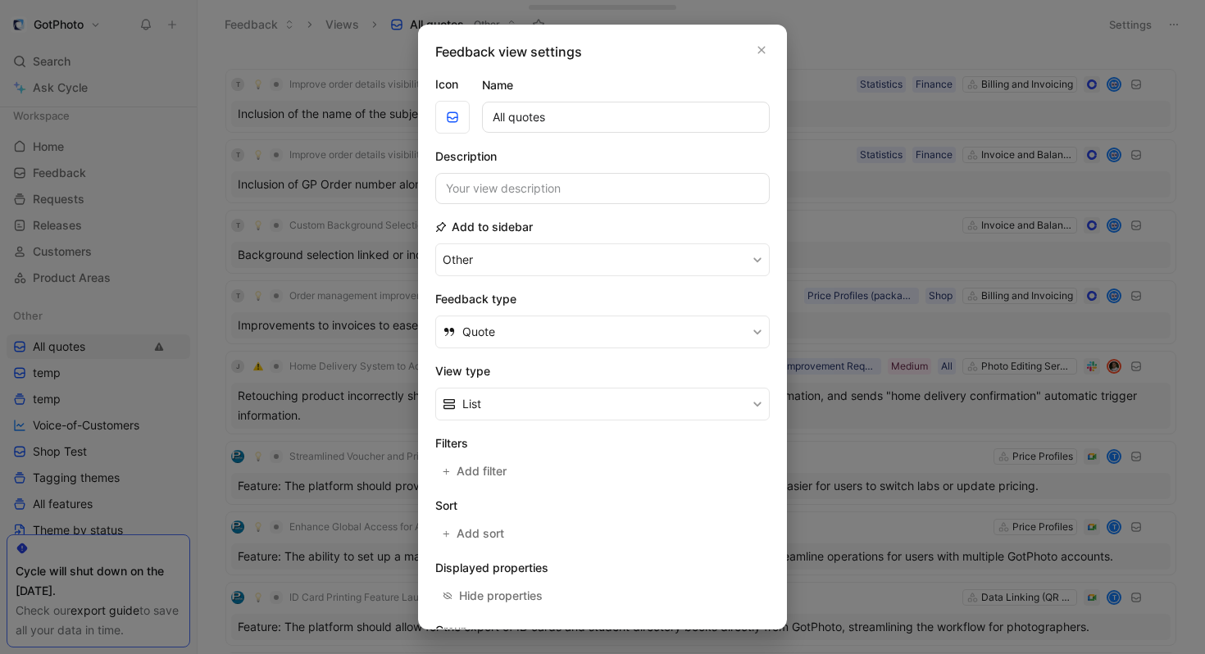
scroll to position [126, 0]
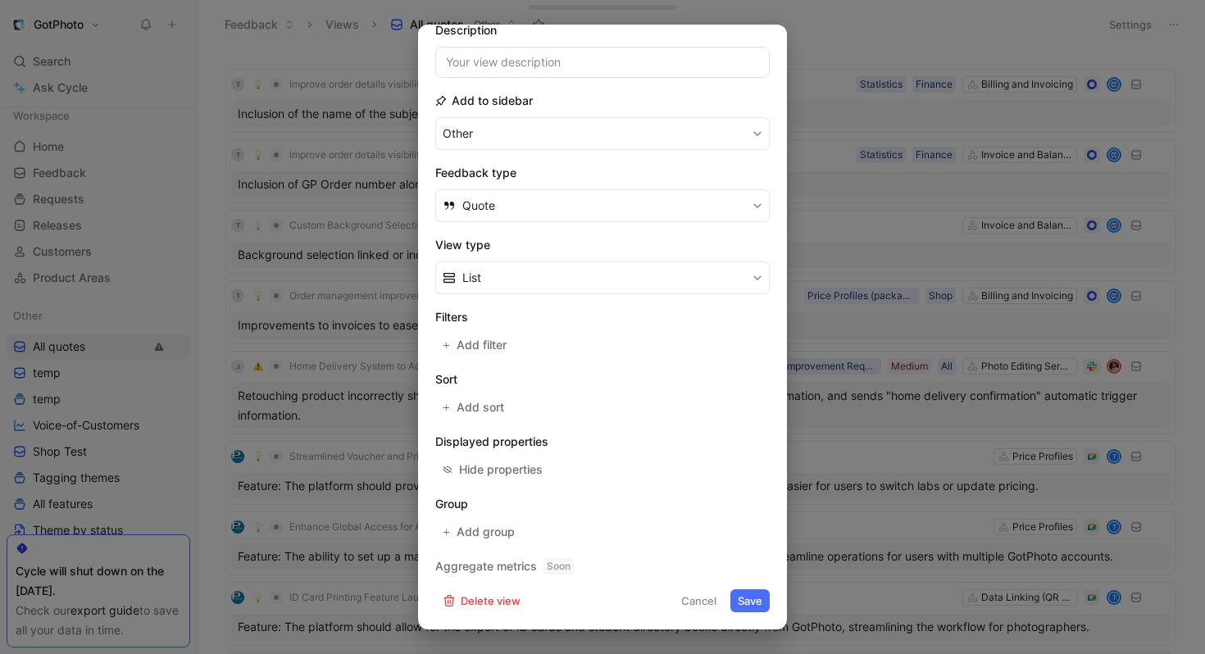
click at [885, 14] on div at bounding box center [602, 327] width 1205 height 654
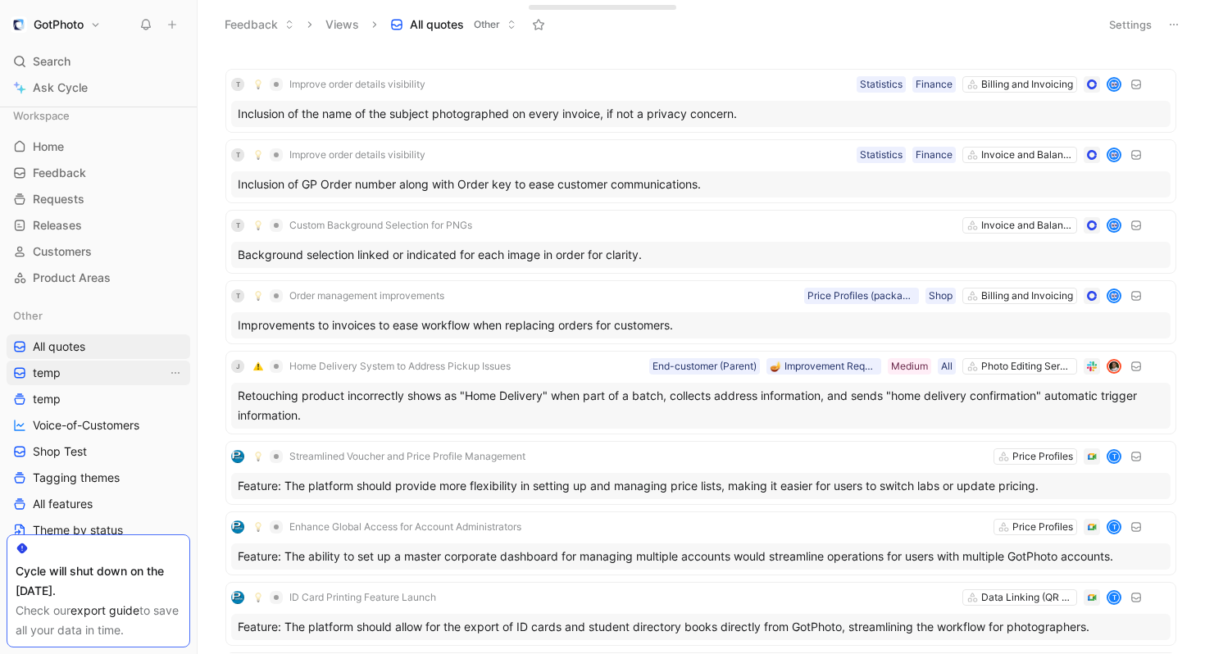
scroll to position [268, 0]
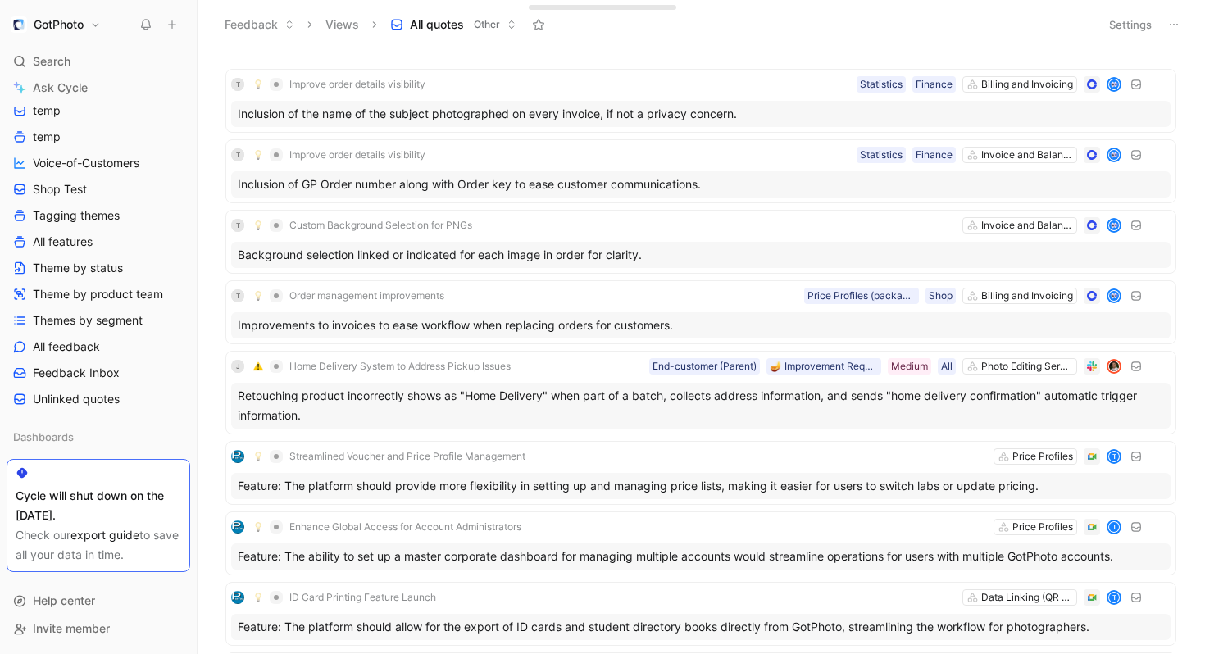
click at [95, 255] on div "Other All quotes temp temp Voice-of-Customers Shop Test Tagging themes All feat…" at bounding box center [99, 226] width 184 height 371
click at [96, 253] on link "All features" at bounding box center [99, 242] width 184 height 25
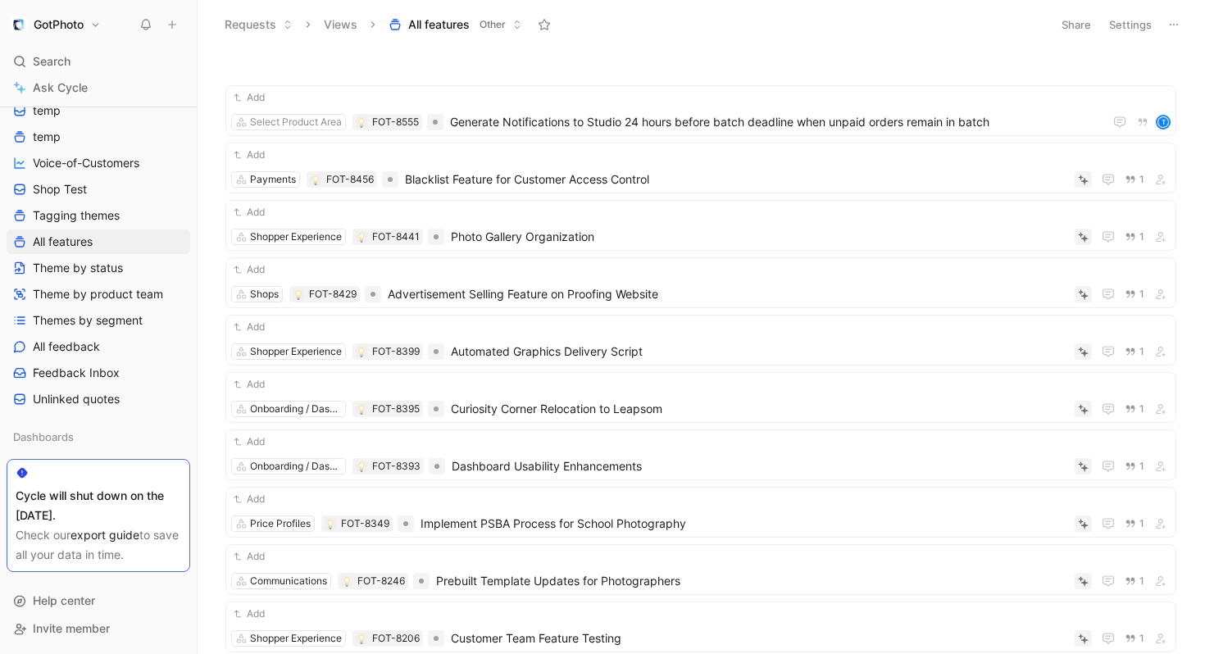
click at [1124, 20] on button "Settings" at bounding box center [1130, 24] width 57 height 23
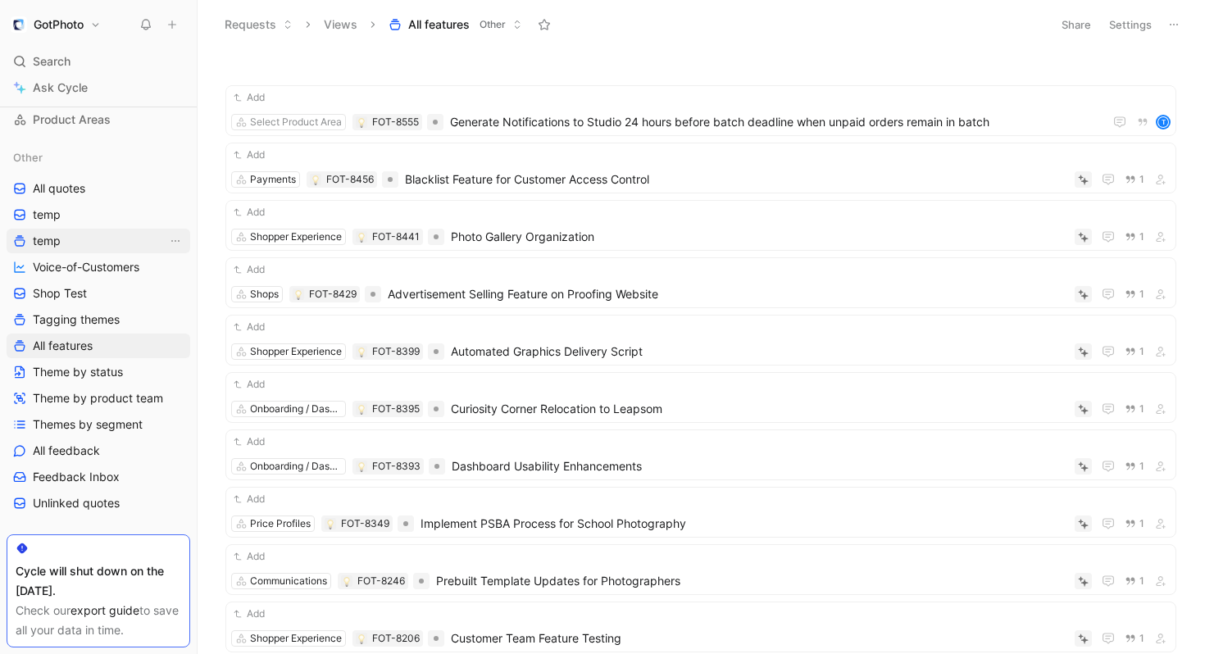
scroll to position [143, 0]
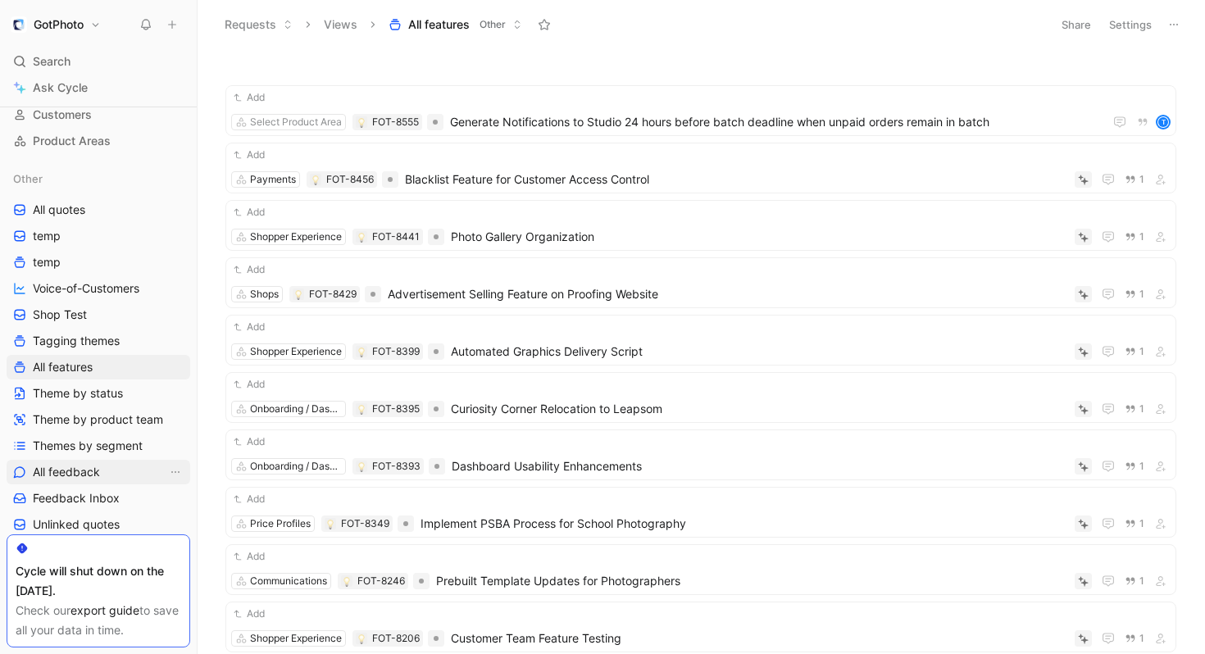
click at [96, 474] on span "All feedback" at bounding box center [66, 472] width 67 height 16
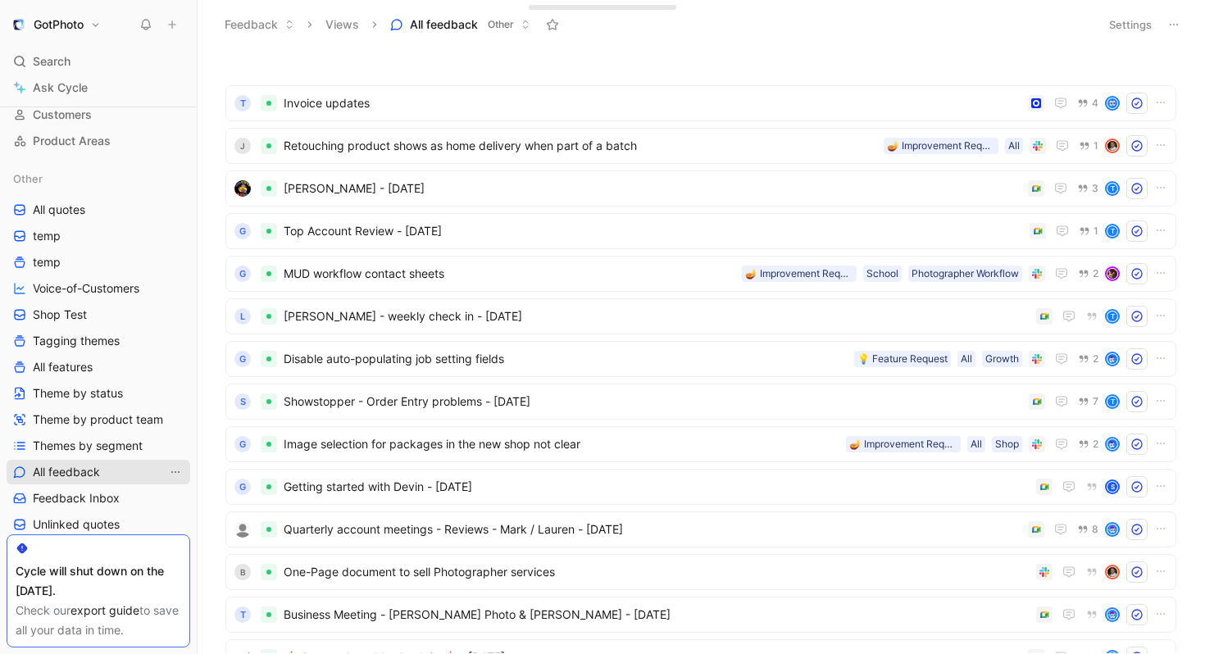
click at [177, 467] on icon "View actions" at bounding box center [175, 472] width 13 height 13
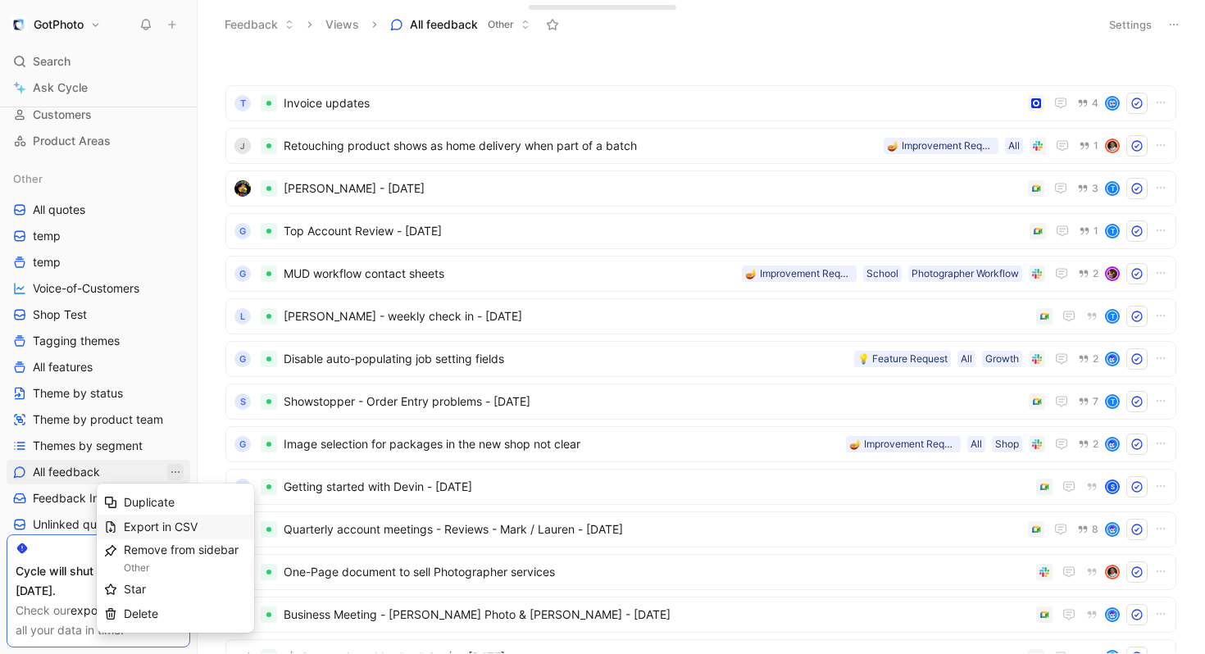
click at [193, 527] on span "Export in CSV" at bounding box center [161, 527] width 74 height 14
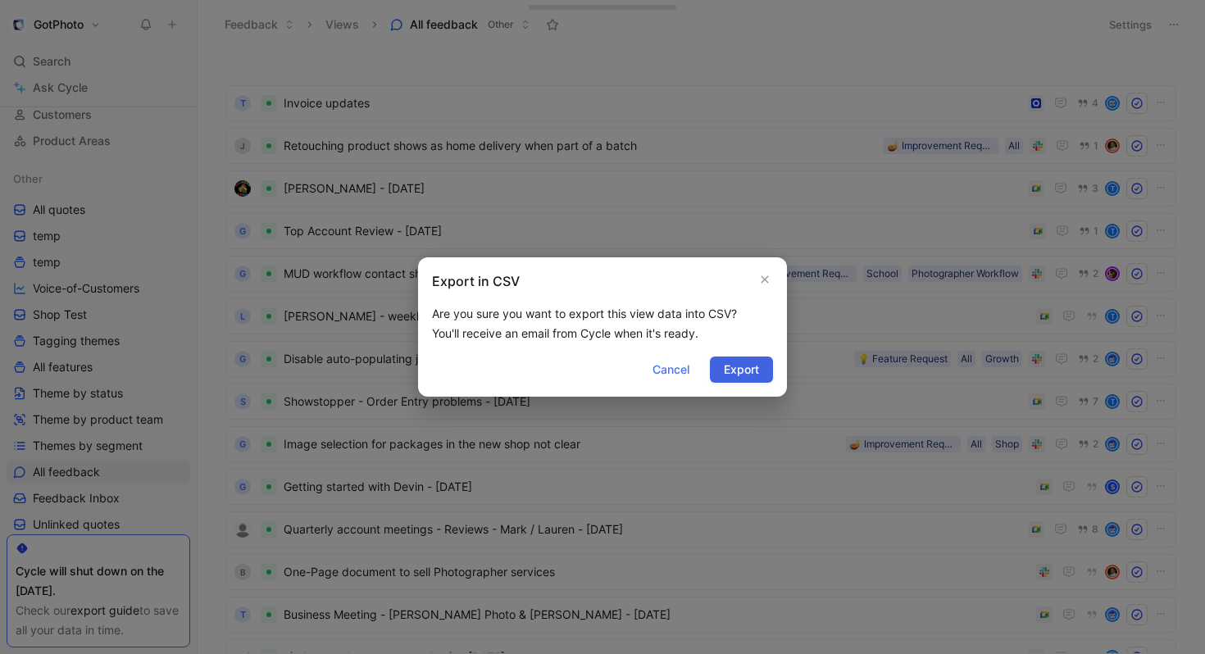
click at [744, 376] on span "Export" at bounding box center [741, 370] width 35 height 20
